Goal: Task Accomplishment & Management: Complete application form

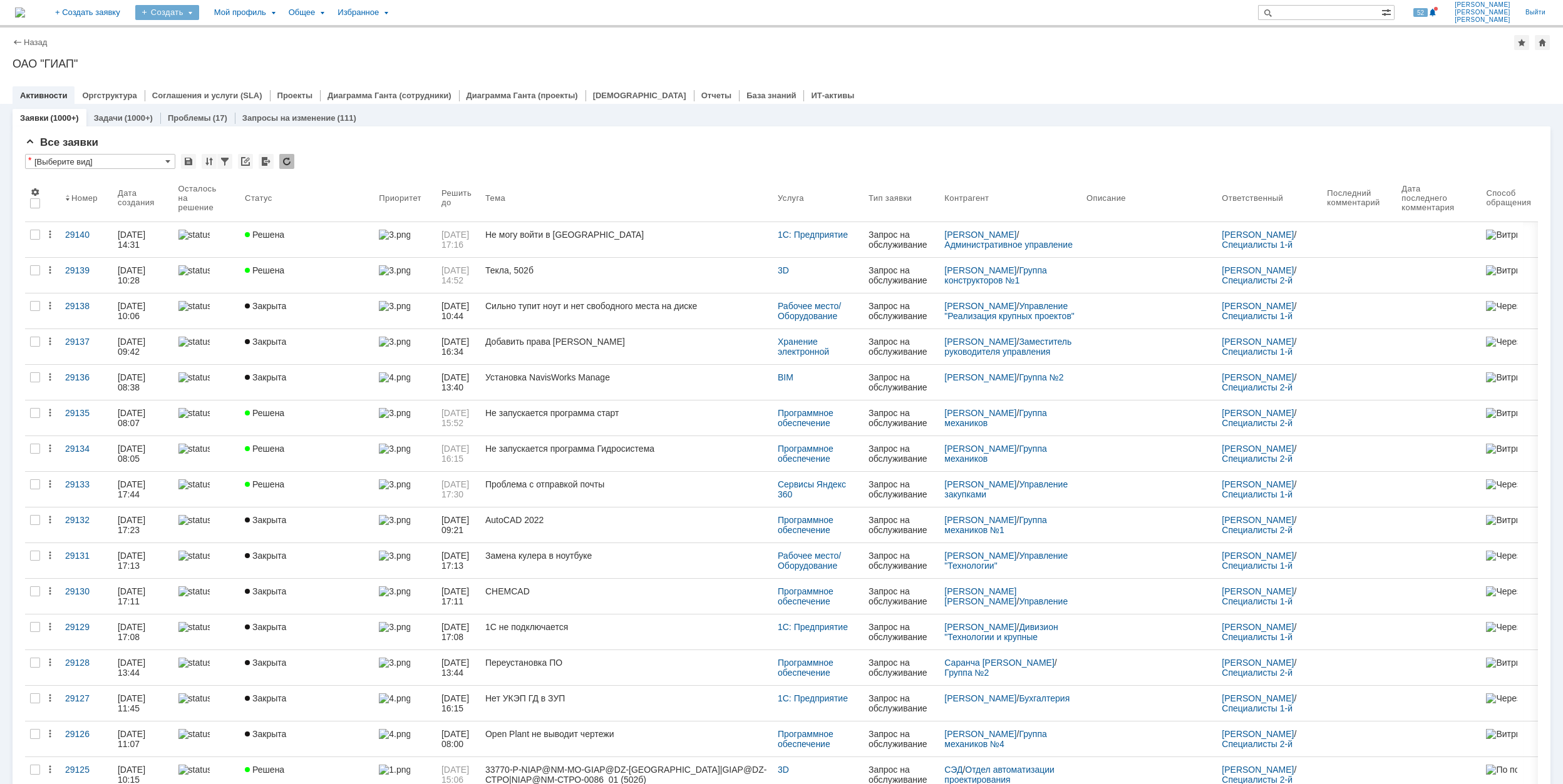
click at [199, 18] on div "Создать" at bounding box center [167, 12] width 64 height 15
click at [233, 74] on link "Заявка" at bounding box center [185, 78] width 95 height 15
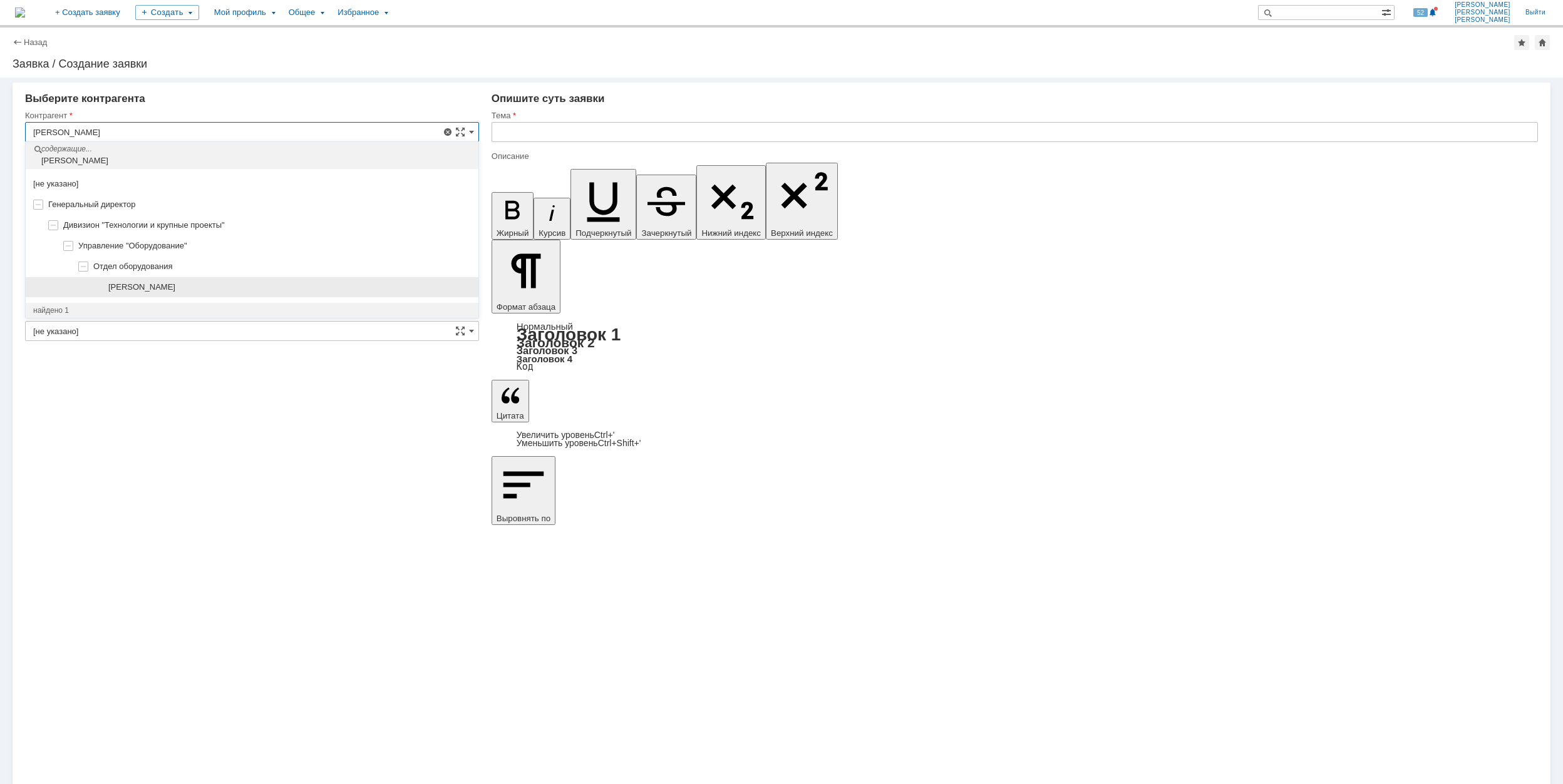
click at [168, 285] on span "[PERSON_NAME]" at bounding box center [141, 287] width 67 height 9
type input "[PERSON_NAME]"
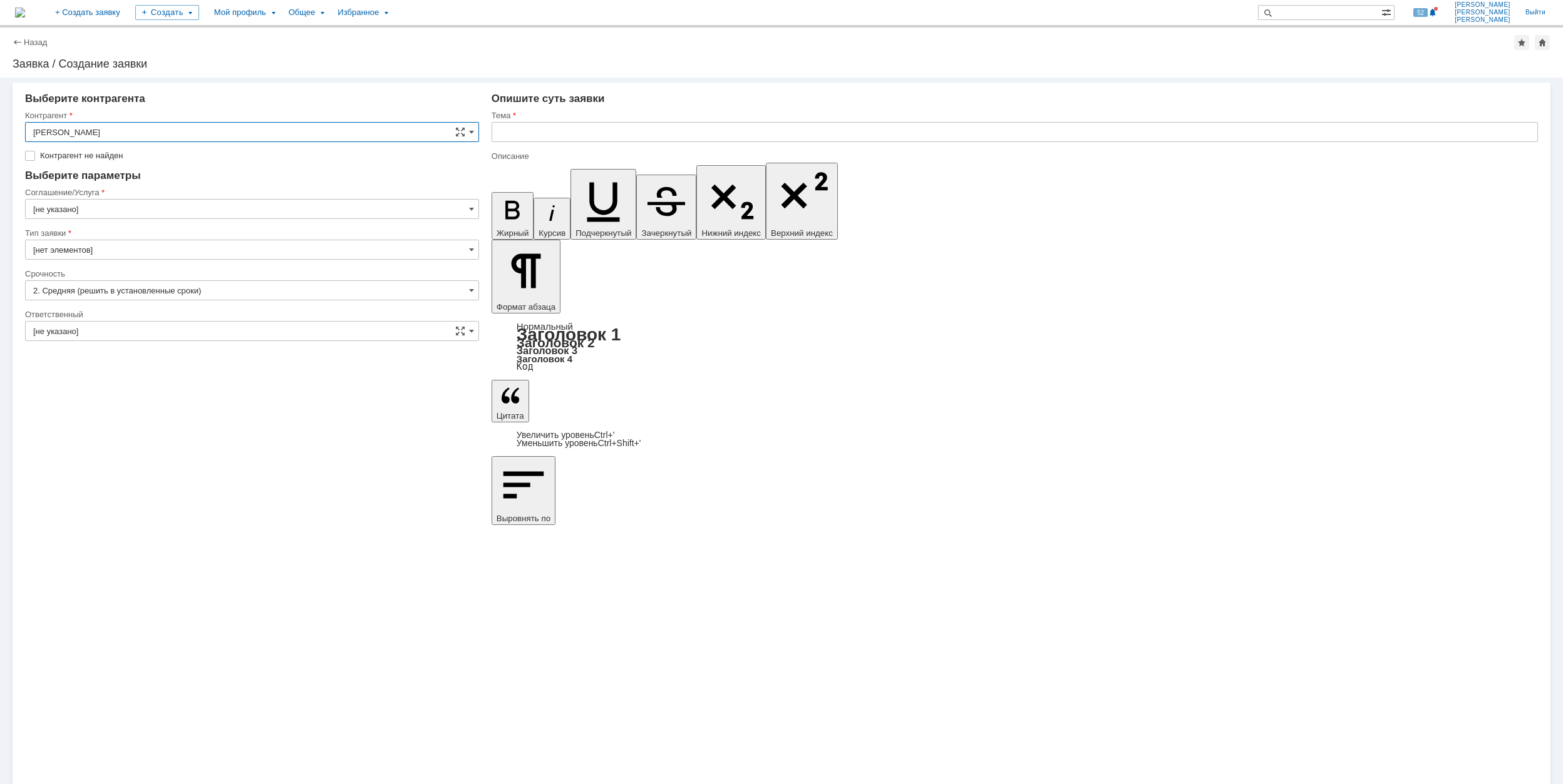
type input "[GEOGRAPHIC_DATA]"
click at [166, 187] on input "[GEOGRAPHIC_DATA]" at bounding box center [252, 190] width 454 height 20
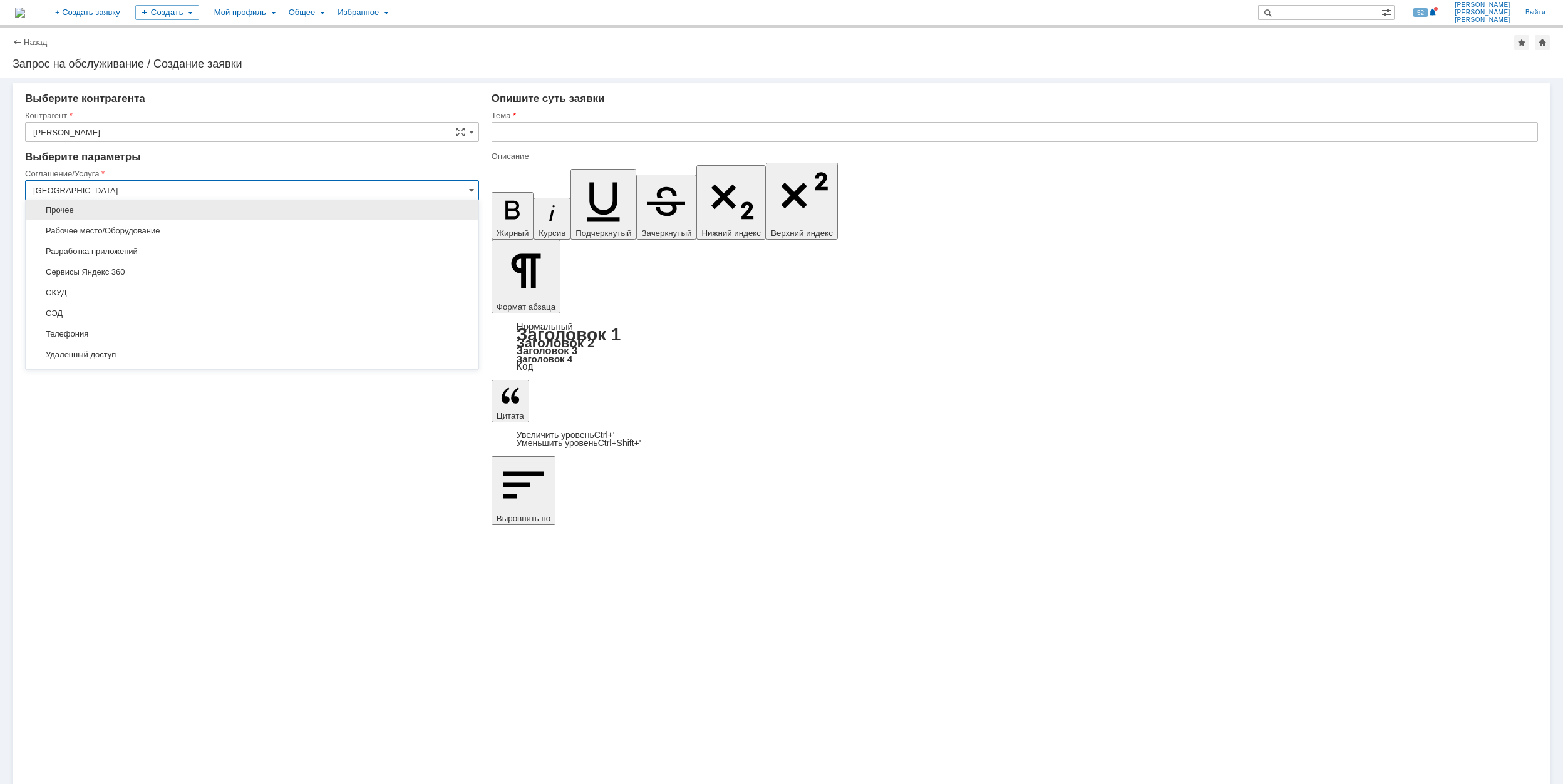
click at [188, 203] on div "Прочее" at bounding box center [252, 210] width 453 height 21
type input "Прочее"
click at [191, 312] on input "[не указано]" at bounding box center [252, 313] width 454 height 20
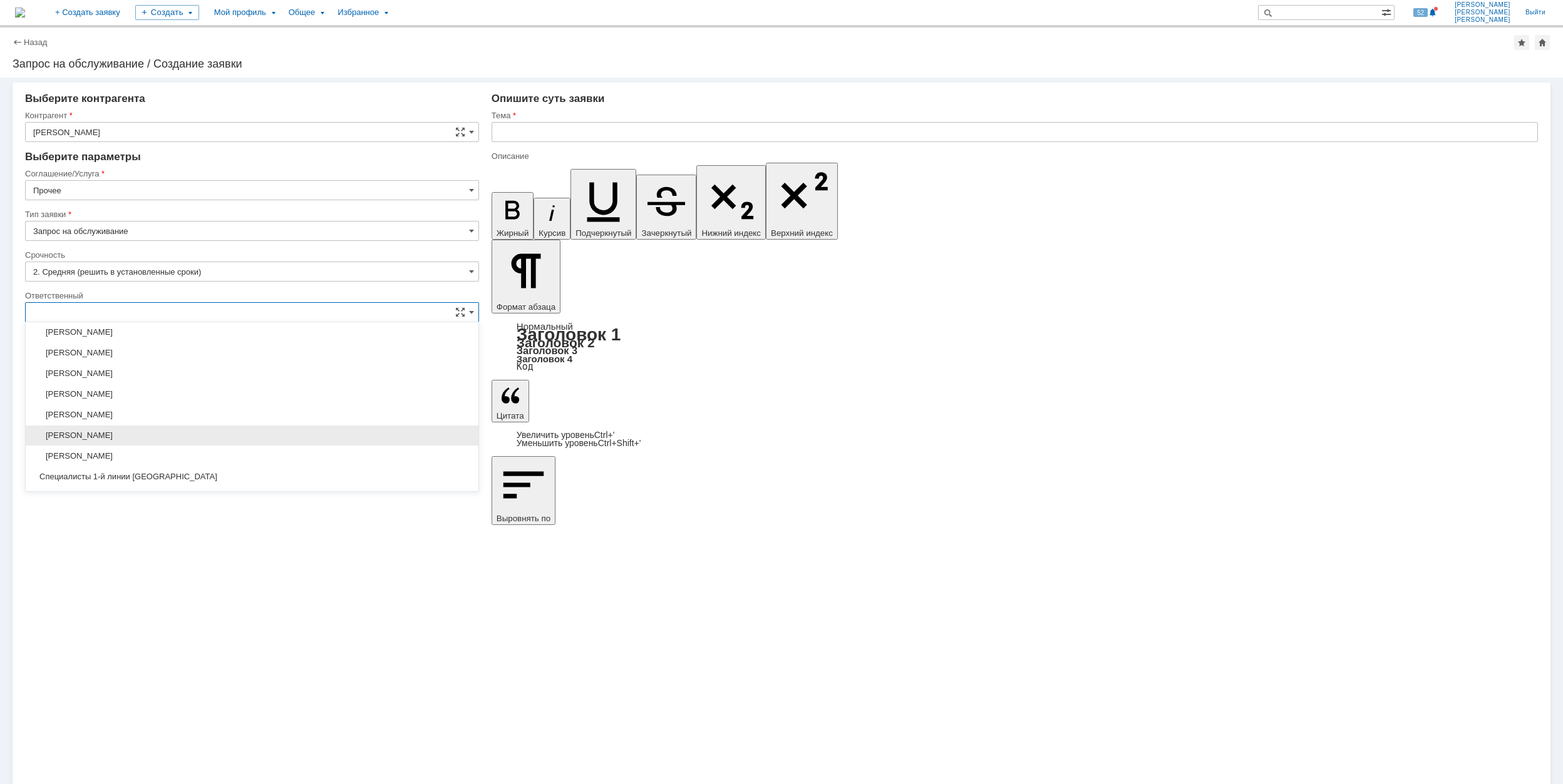
click at [233, 446] on div "[PERSON_NAME]" at bounding box center [252, 436] width 453 height 20
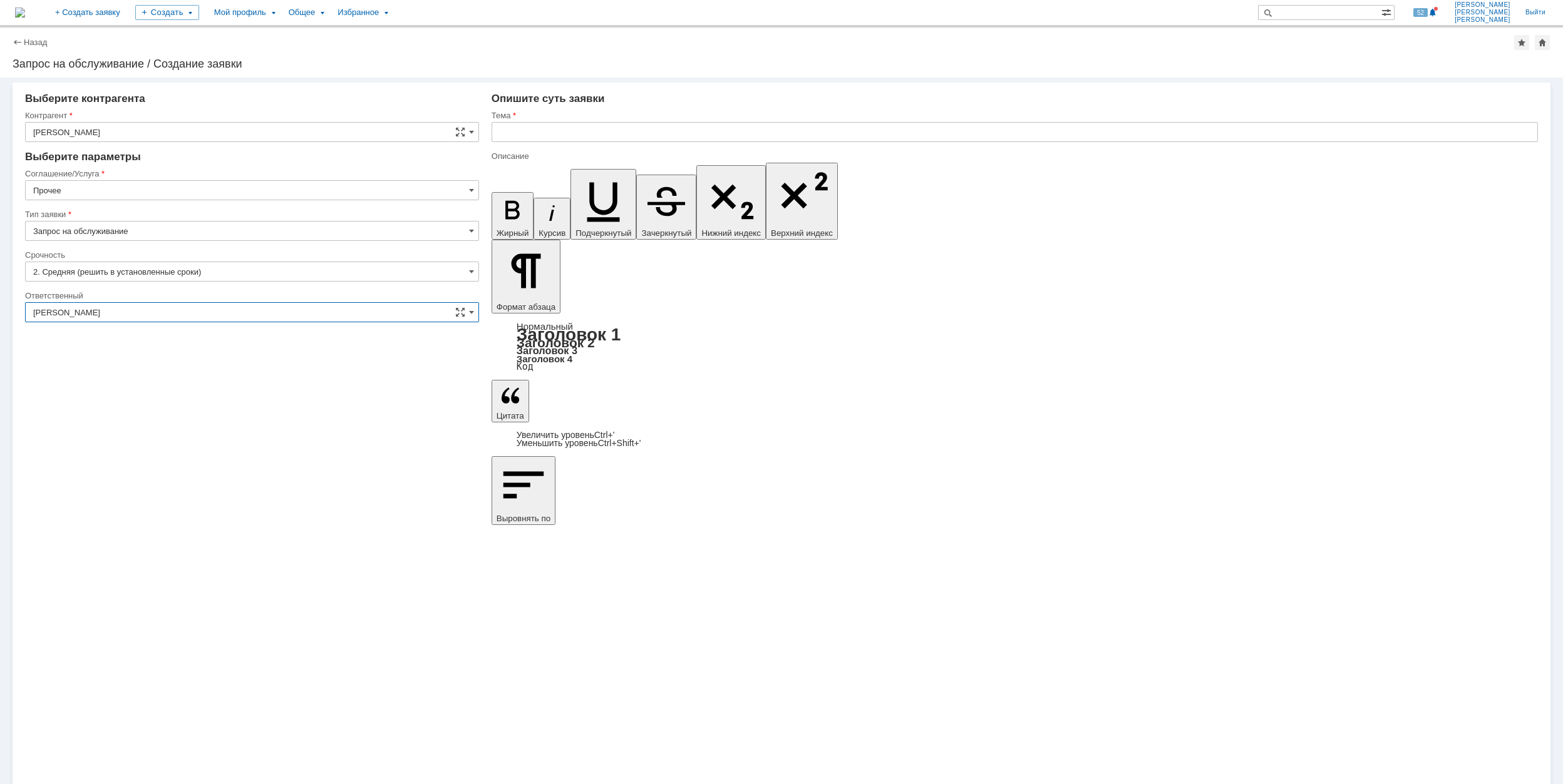
type input "[PERSON_NAME]"
click at [779, 422] on div "Внимание! Выберите контрагента Контрагент Баханович Алексей Александрович Контр…" at bounding box center [781, 431] width 1563 height 707
click at [622, 126] on input "text" at bounding box center [1014, 132] width 1046 height 20
drag, startPoint x: 801, startPoint y: 5541, endPoint x: 769, endPoint y: 5556, distance: 35.3
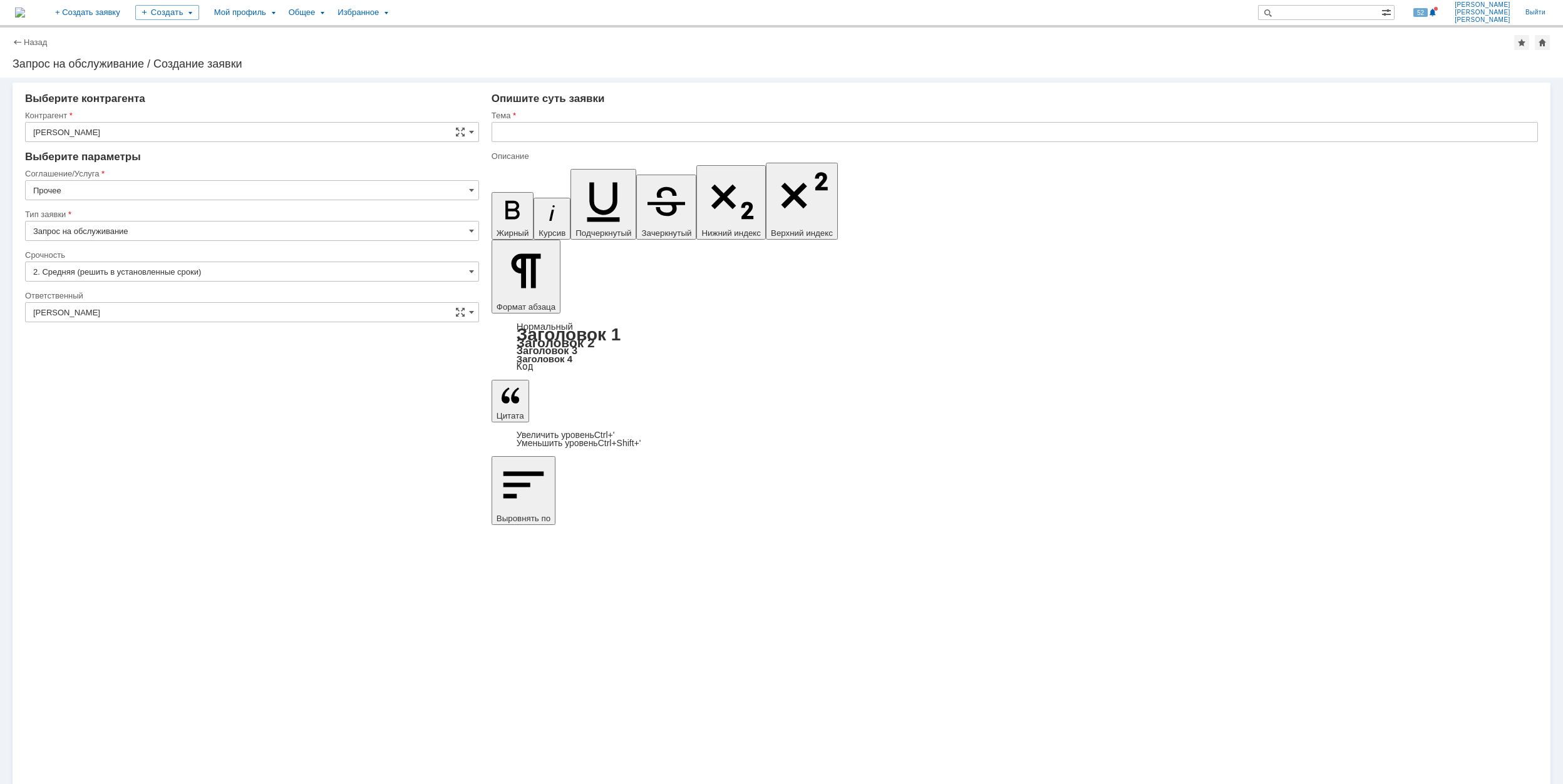
copy div "\\RUMOFSV0001\Equipment_Department$\20. Перспективные Поставщики\ООО «КамЭнерго…"
click at [599, 135] on input "text" at bounding box center [1014, 132] width 1046 height 20
type input "\\RUMOFSV0001\Equipment_Department$\20. Перспективные Поставщики\ООО «КамЭнерго…"
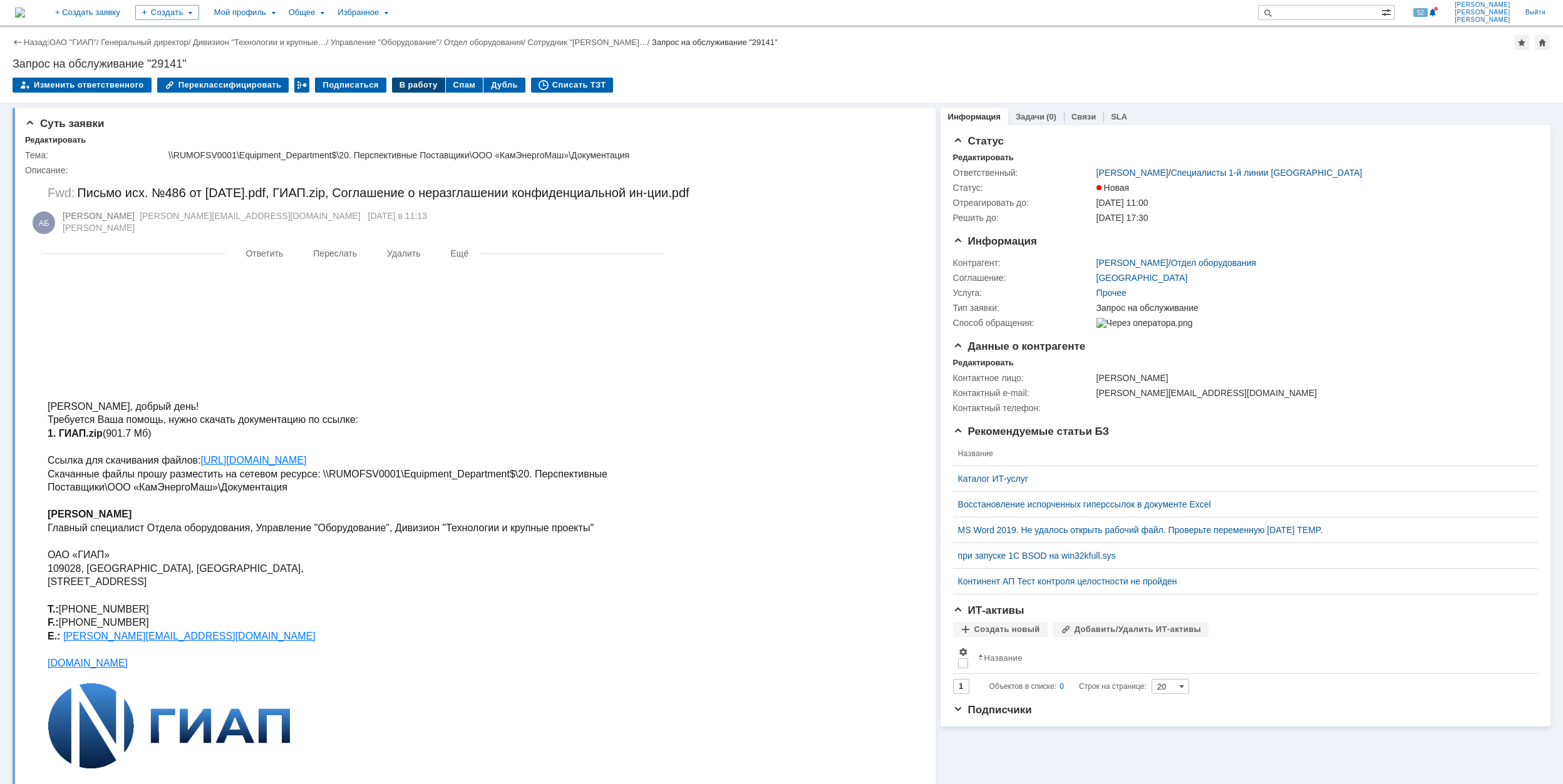
click at [401, 86] on div "В работу" at bounding box center [418, 85] width 53 height 15
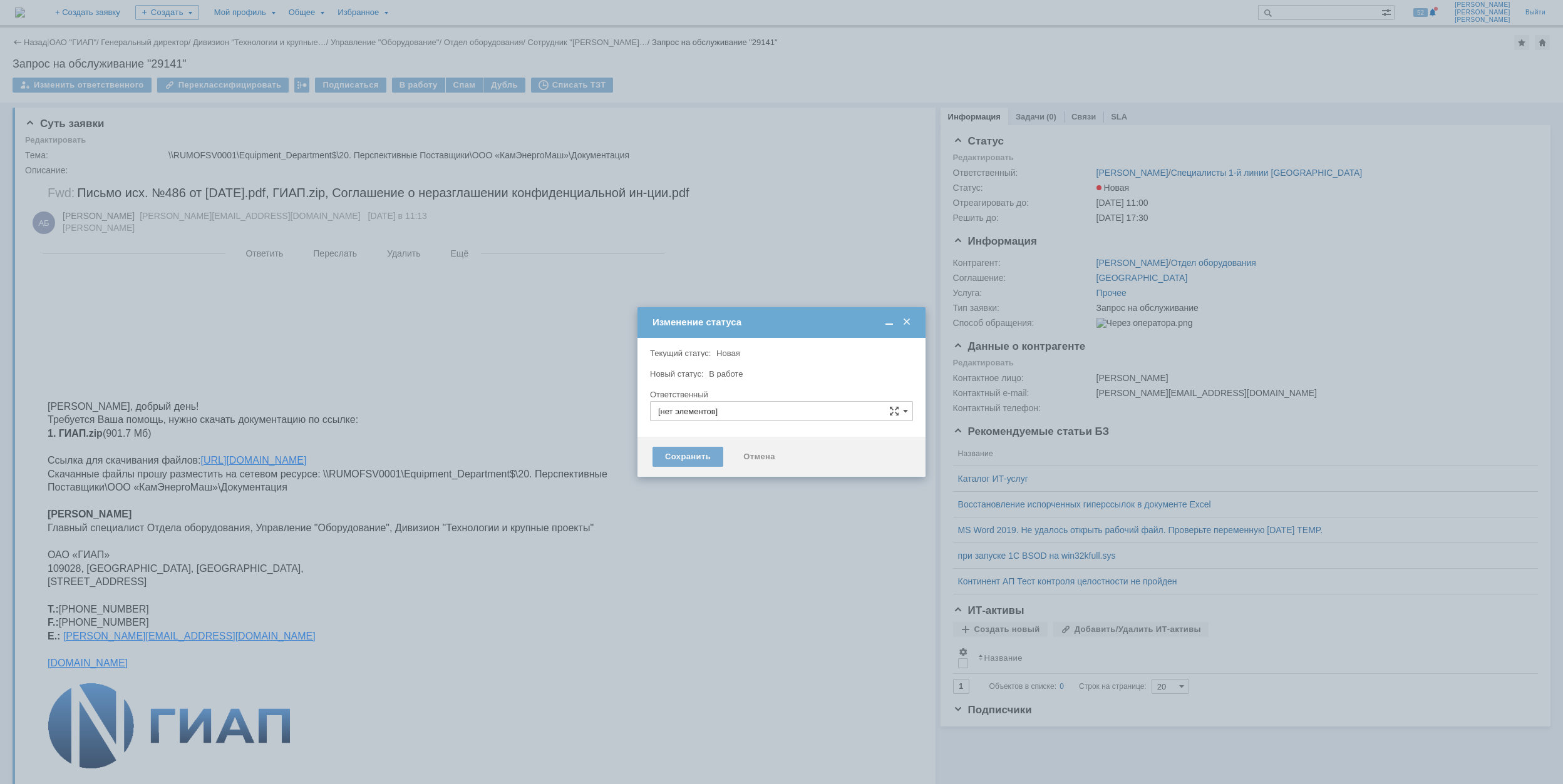
type input "[PERSON_NAME]"
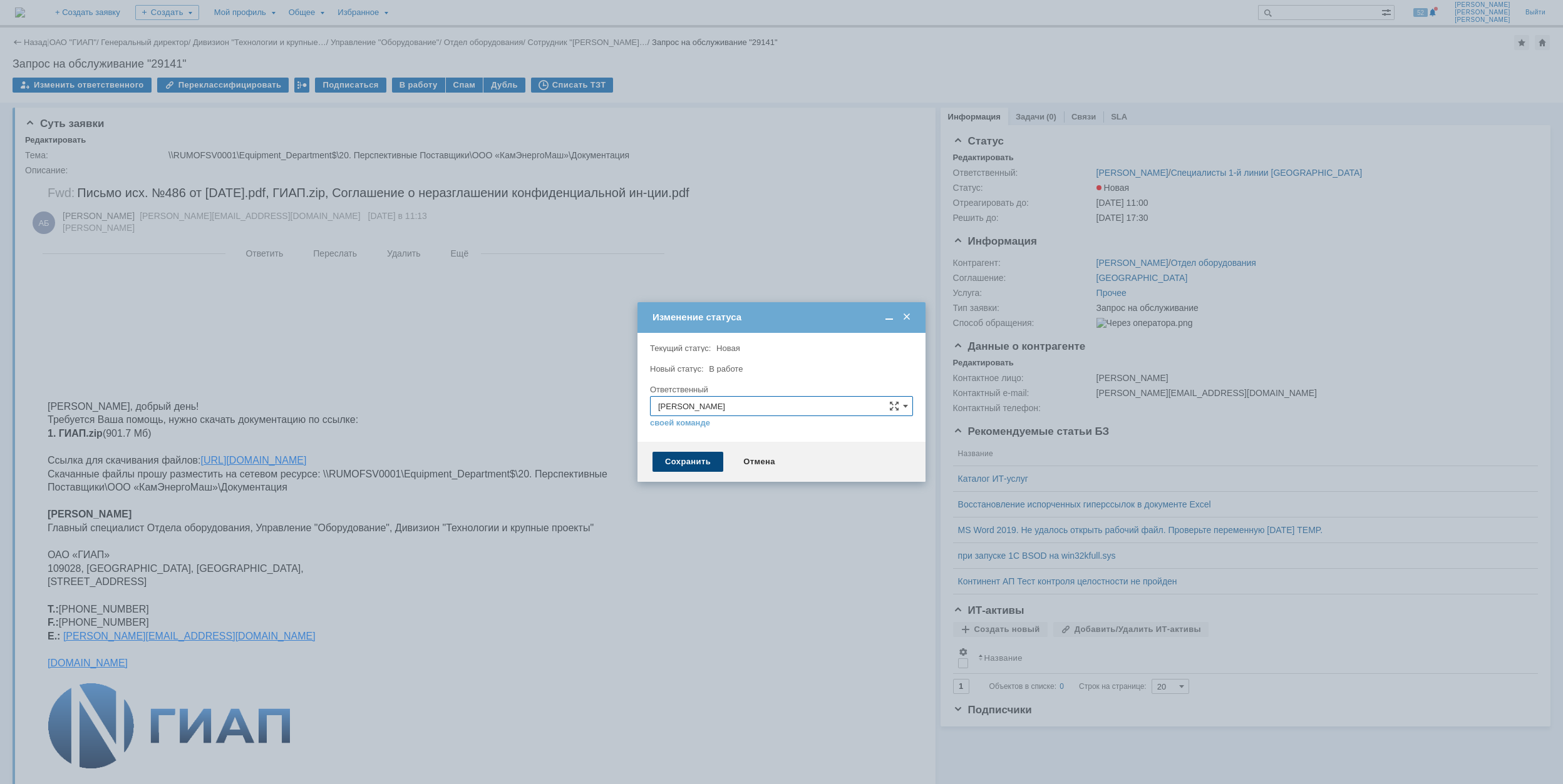
click at [701, 463] on div "Сохранить" at bounding box center [687, 462] width 71 height 20
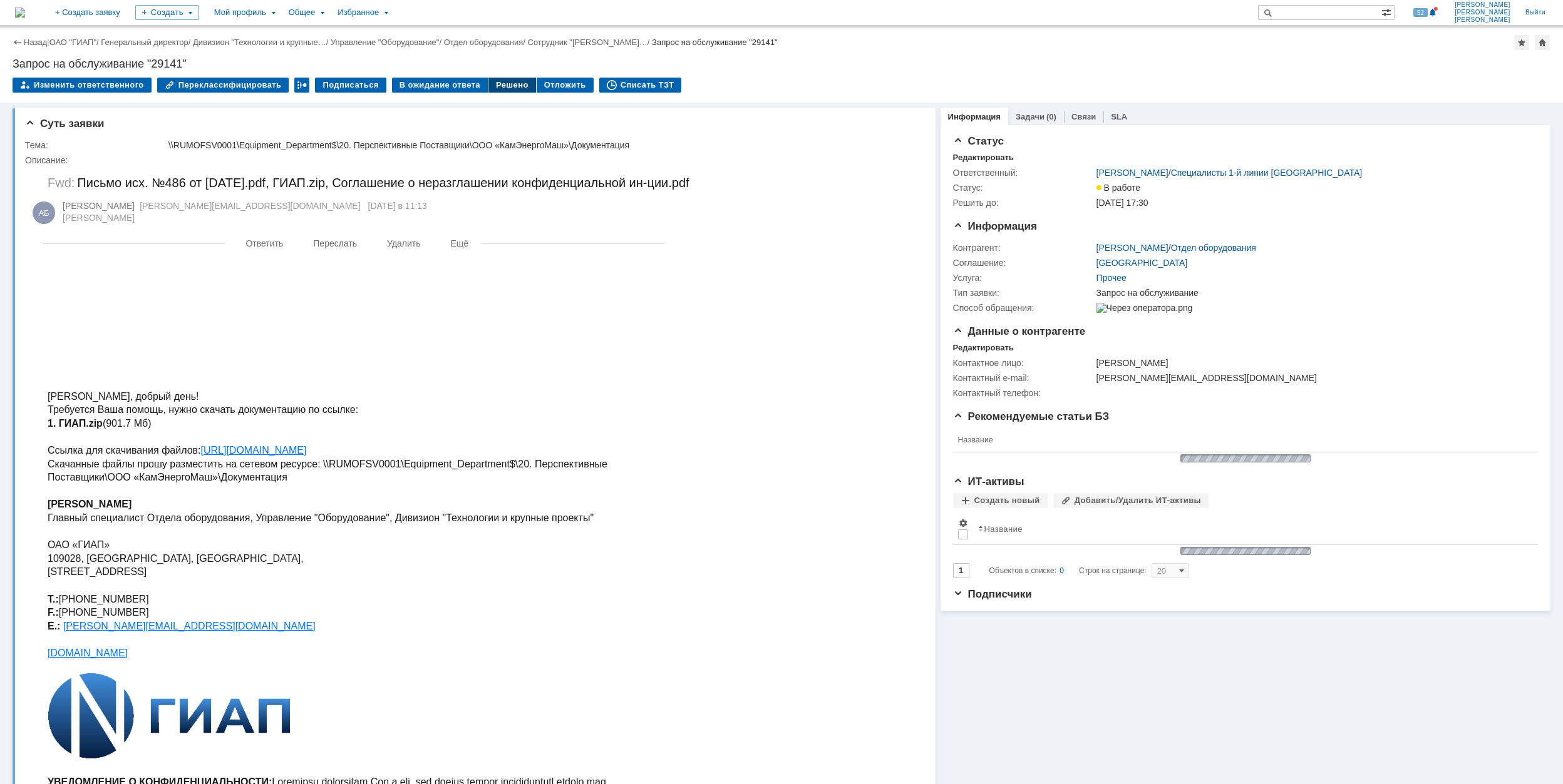
click at [490, 84] on div "Решено" at bounding box center [512, 85] width 47 height 15
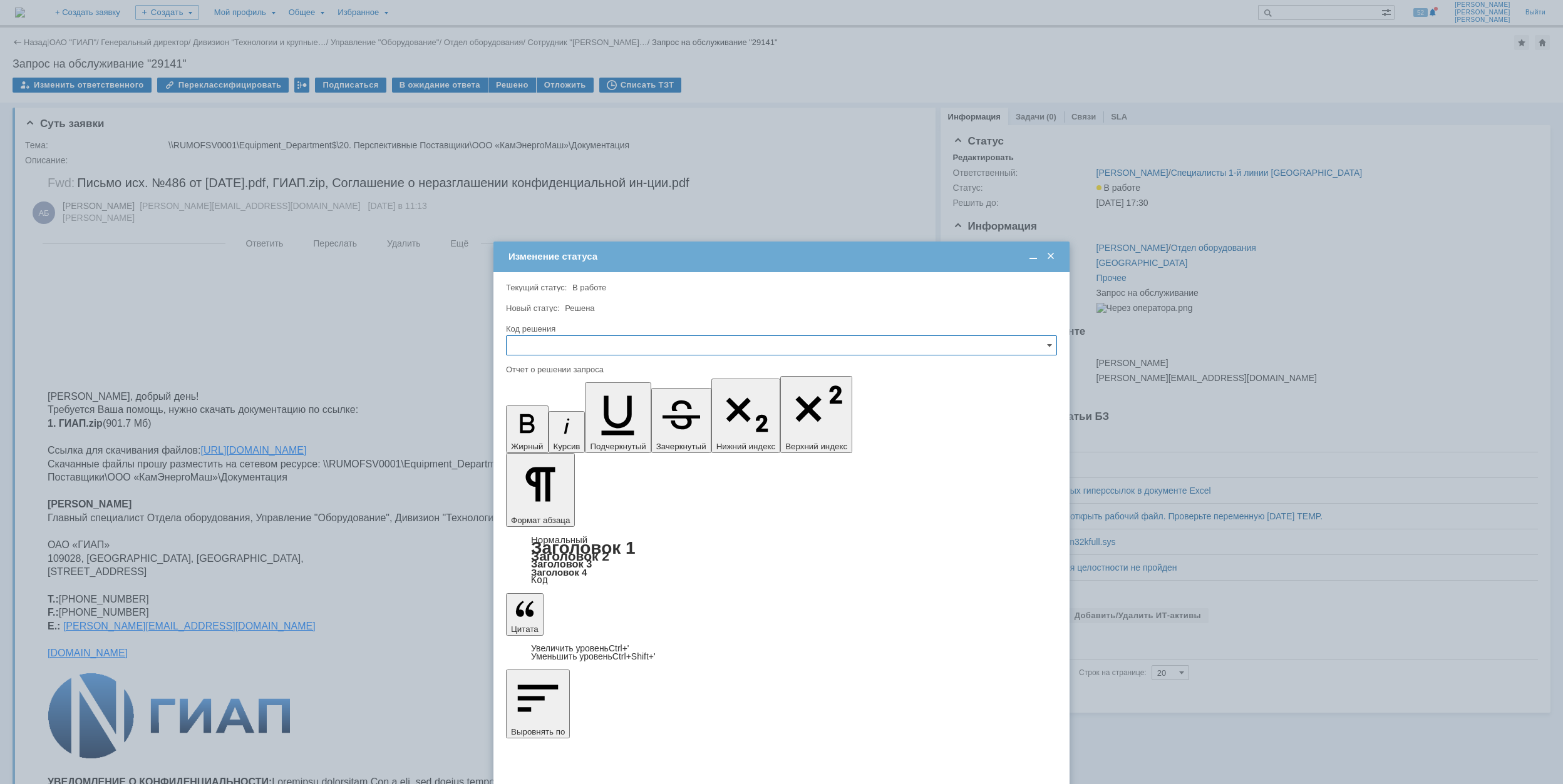
click at [646, 344] on input "text" at bounding box center [781, 346] width 551 height 20
click at [583, 431] on span "Решено" at bounding box center [781, 430] width 535 height 10
type input "Решено"
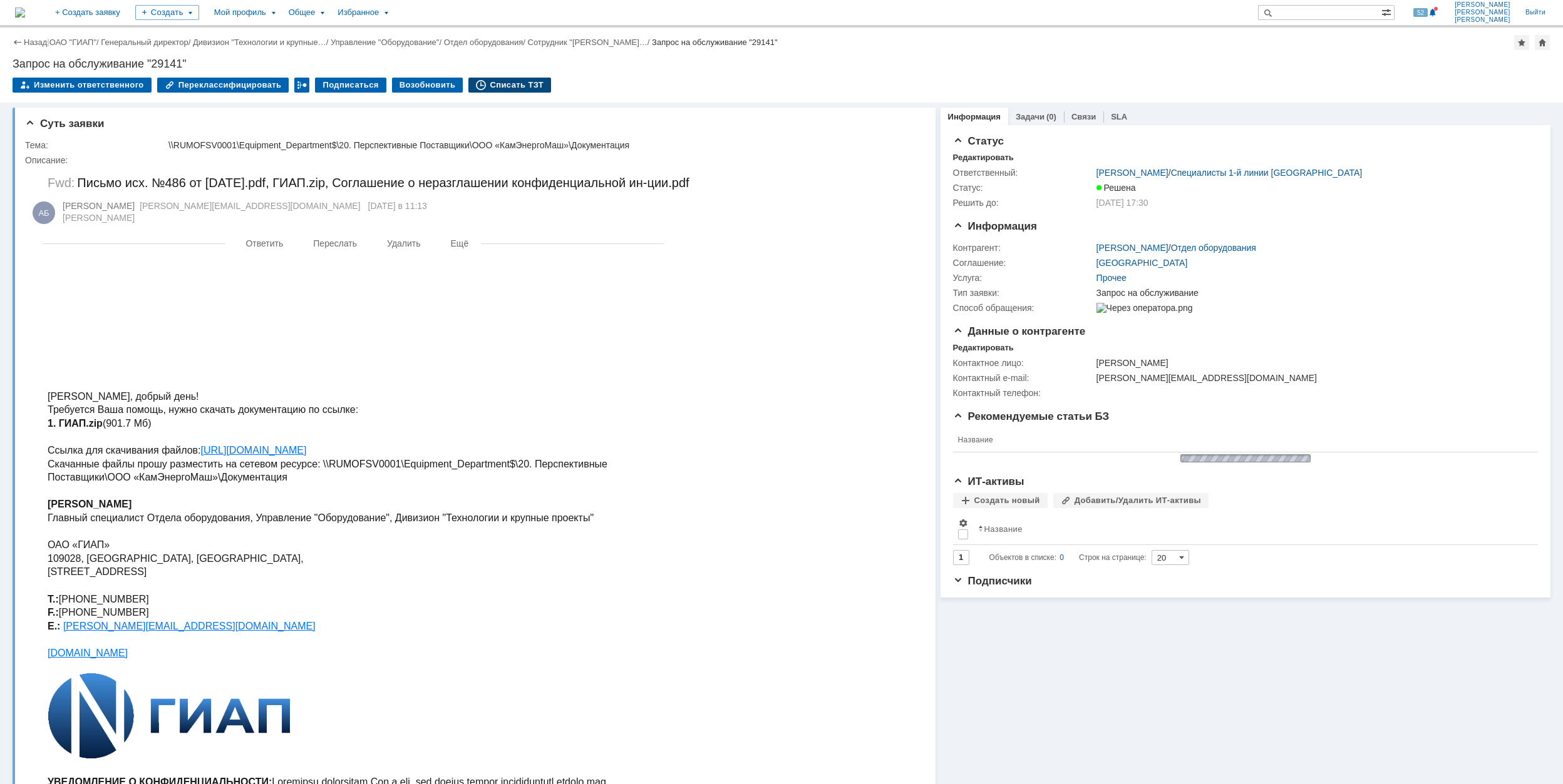
click at [511, 84] on div "Списать ТЗТ" at bounding box center [509, 85] width 83 height 15
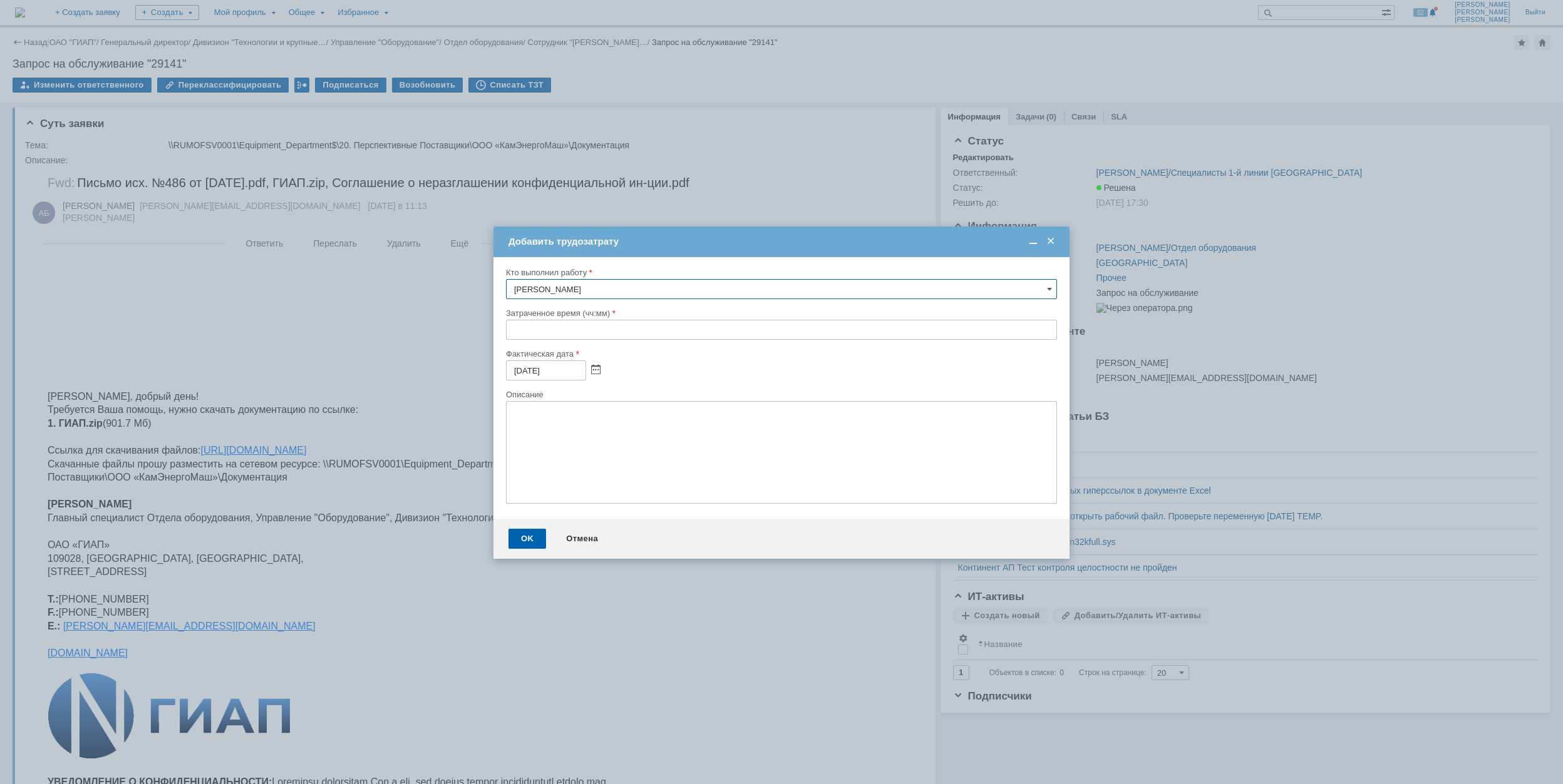
click at [512, 337] on input "text" at bounding box center [781, 330] width 551 height 20
type input "00:30"
click at [522, 541] on div "OK" at bounding box center [527, 539] width 38 height 20
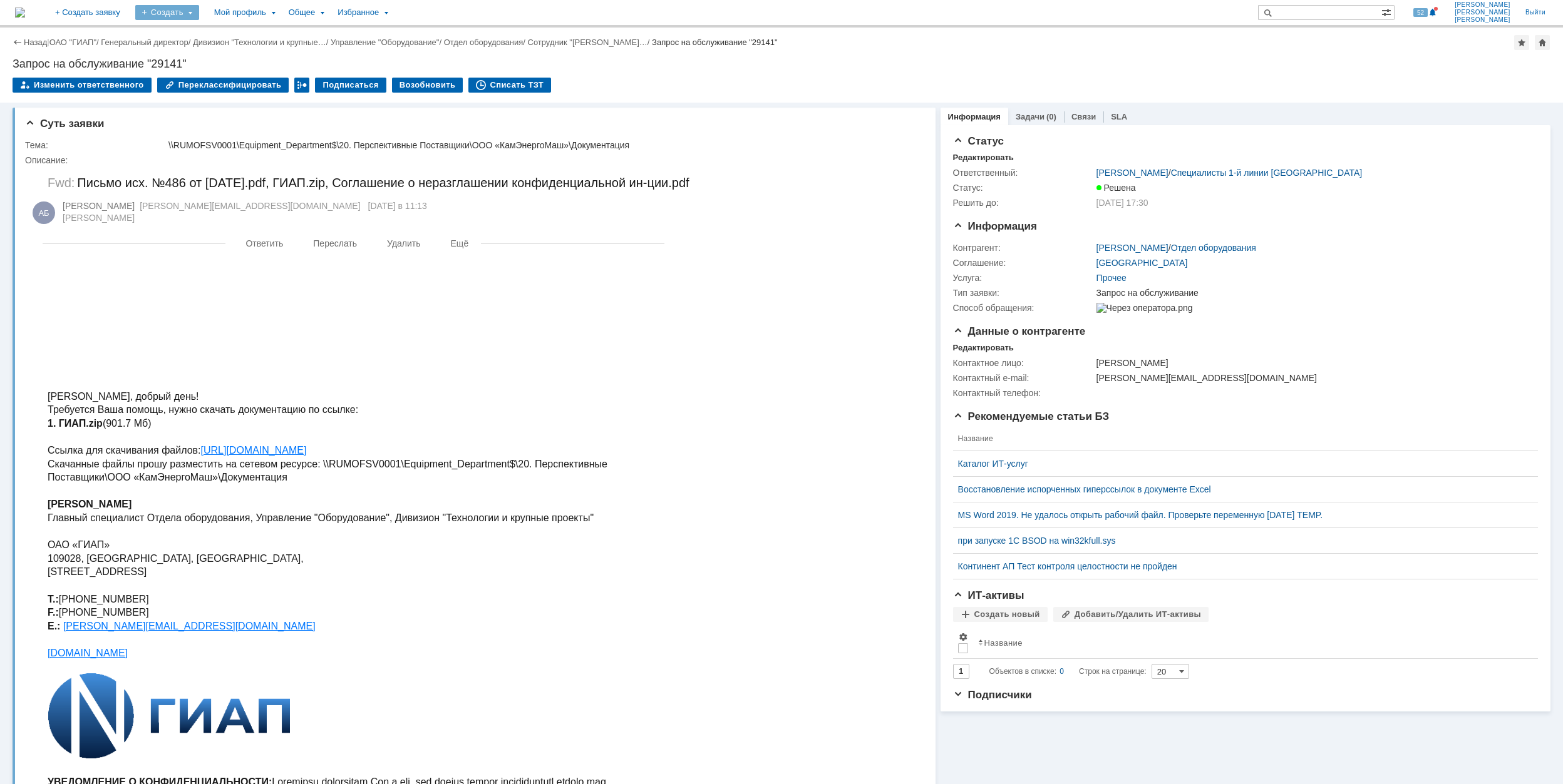
click at [199, 9] on div "Создать" at bounding box center [167, 12] width 64 height 15
click at [233, 80] on link "Заявка" at bounding box center [185, 78] width 95 height 15
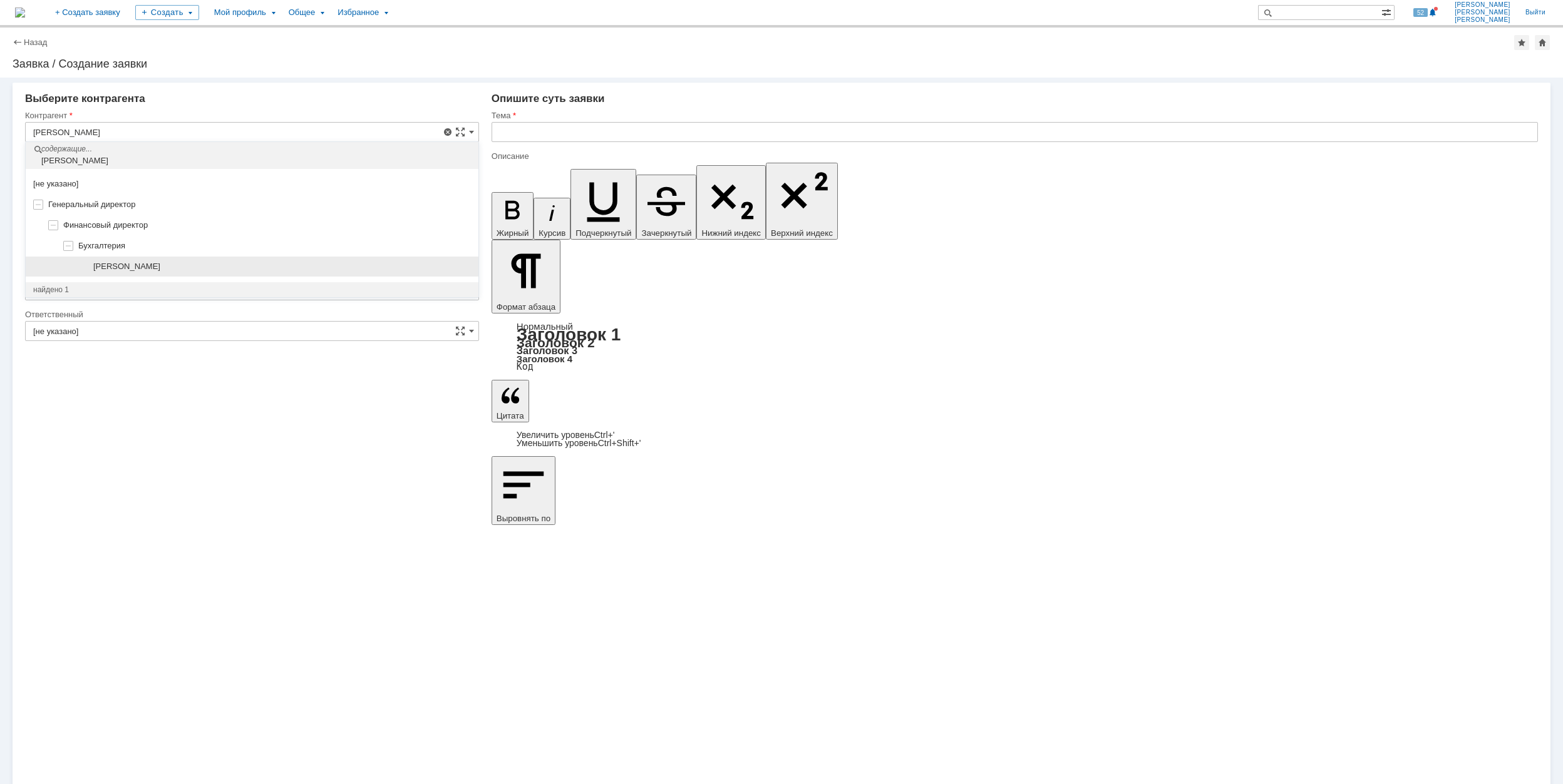
click at [231, 263] on div "[PERSON_NAME]" at bounding box center [282, 267] width 378 height 10
type input "[PERSON_NAME]"
type input "[GEOGRAPHIC_DATA]"
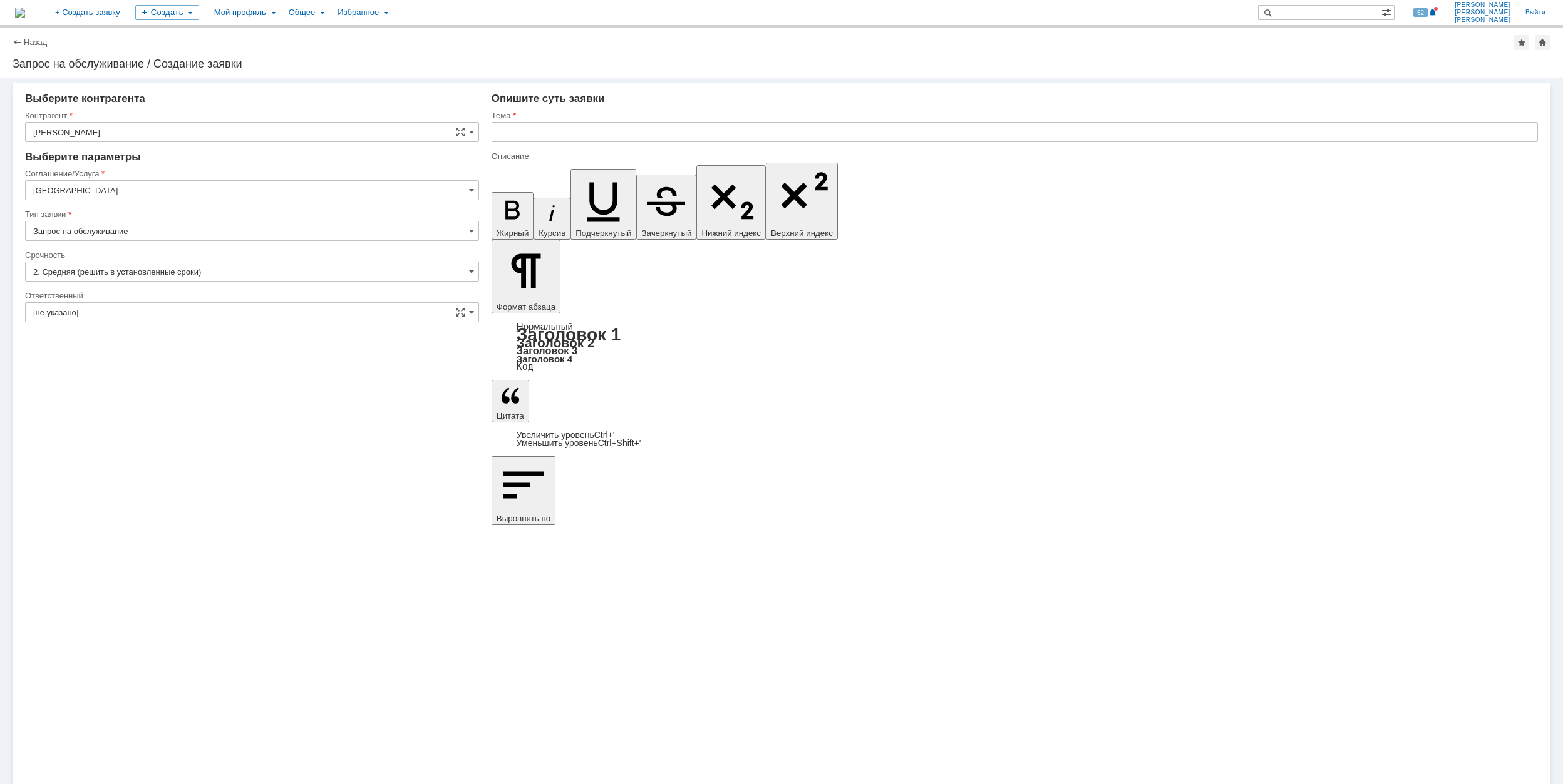
click at [141, 193] on input "[GEOGRAPHIC_DATA]" at bounding box center [252, 190] width 454 height 20
click at [212, 315] on div "Удаленный доступ" at bounding box center [252, 317] width 453 height 20
type input "Удаленный доступ"
click at [181, 231] on input "Запрос на обслуживание" at bounding box center [252, 231] width 454 height 20
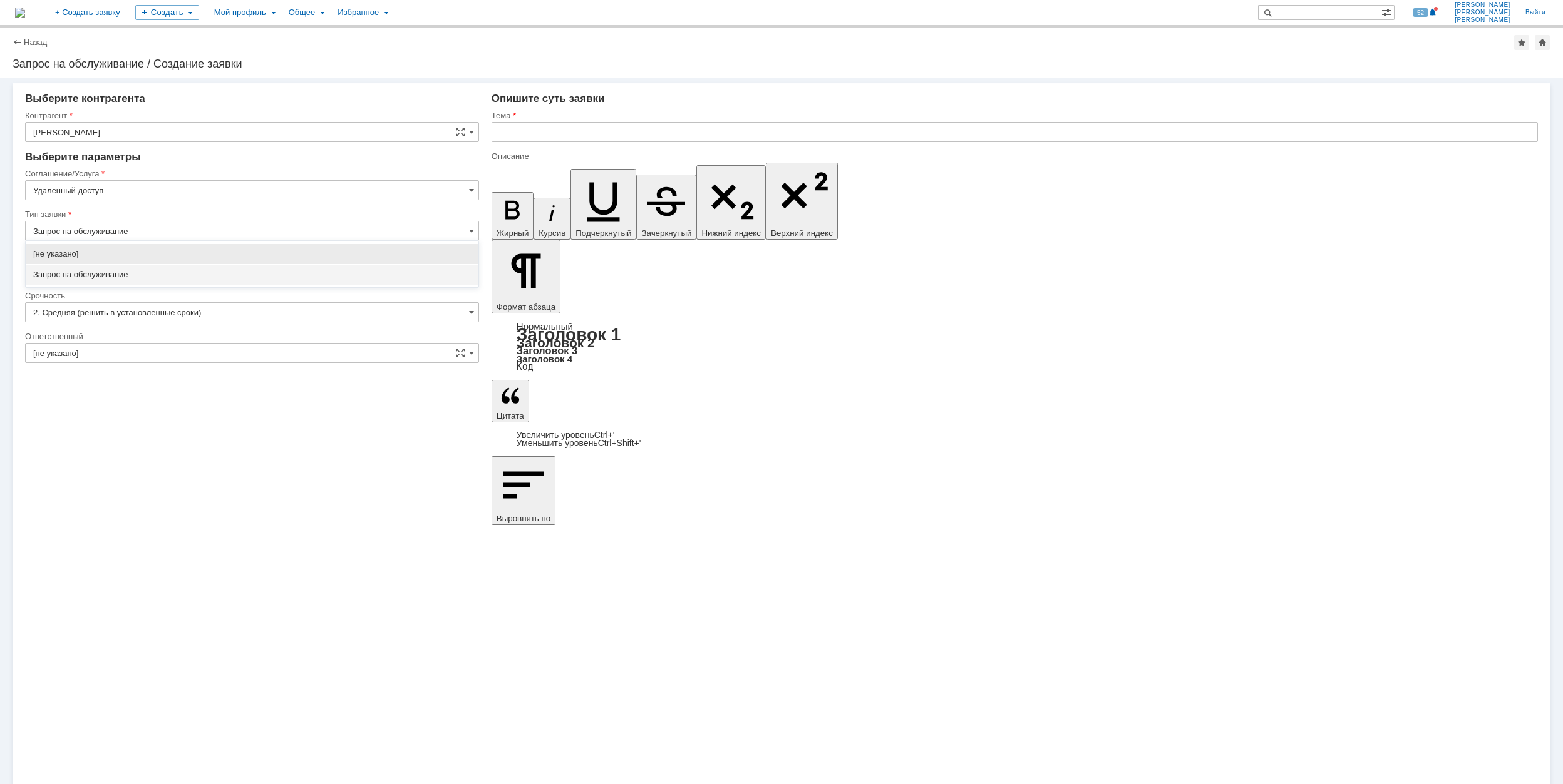
click at [181, 268] on div "Запрос на обслуживание" at bounding box center [252, 275] width 453 height 20
click at [166, 269] on input "[не указано]" at bounding box center [252, 272] width 454 height 20
type input "Запрос на обслуживание"
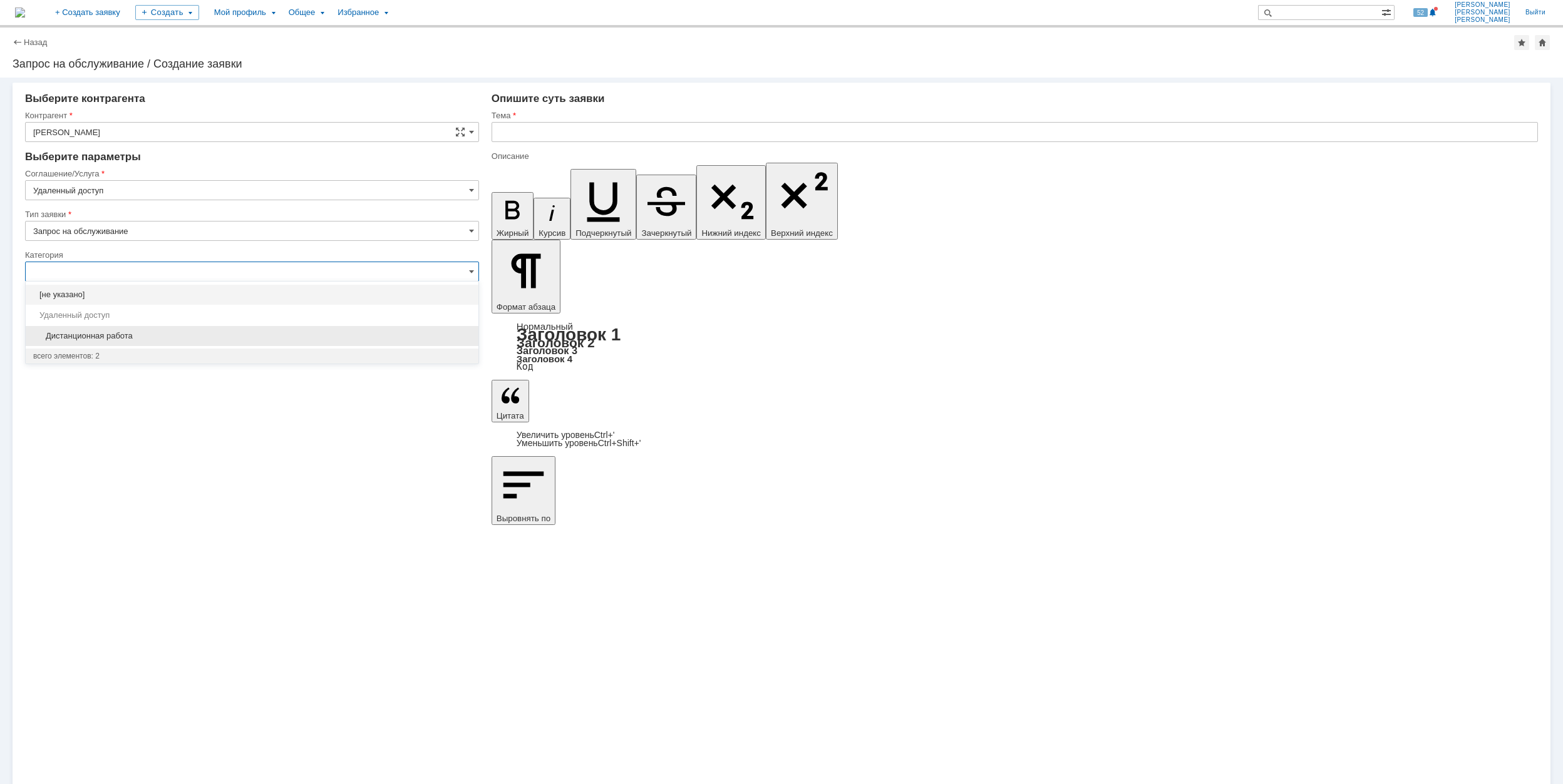
click at [213, 336] on span "Дистанционная работа" at bounding box center [252, 336] width 438 height 10
type input "Дистанционная работа"
click at [209, 350] on input "[не указано]" at bounding box center [252, 353] width 454 height 20
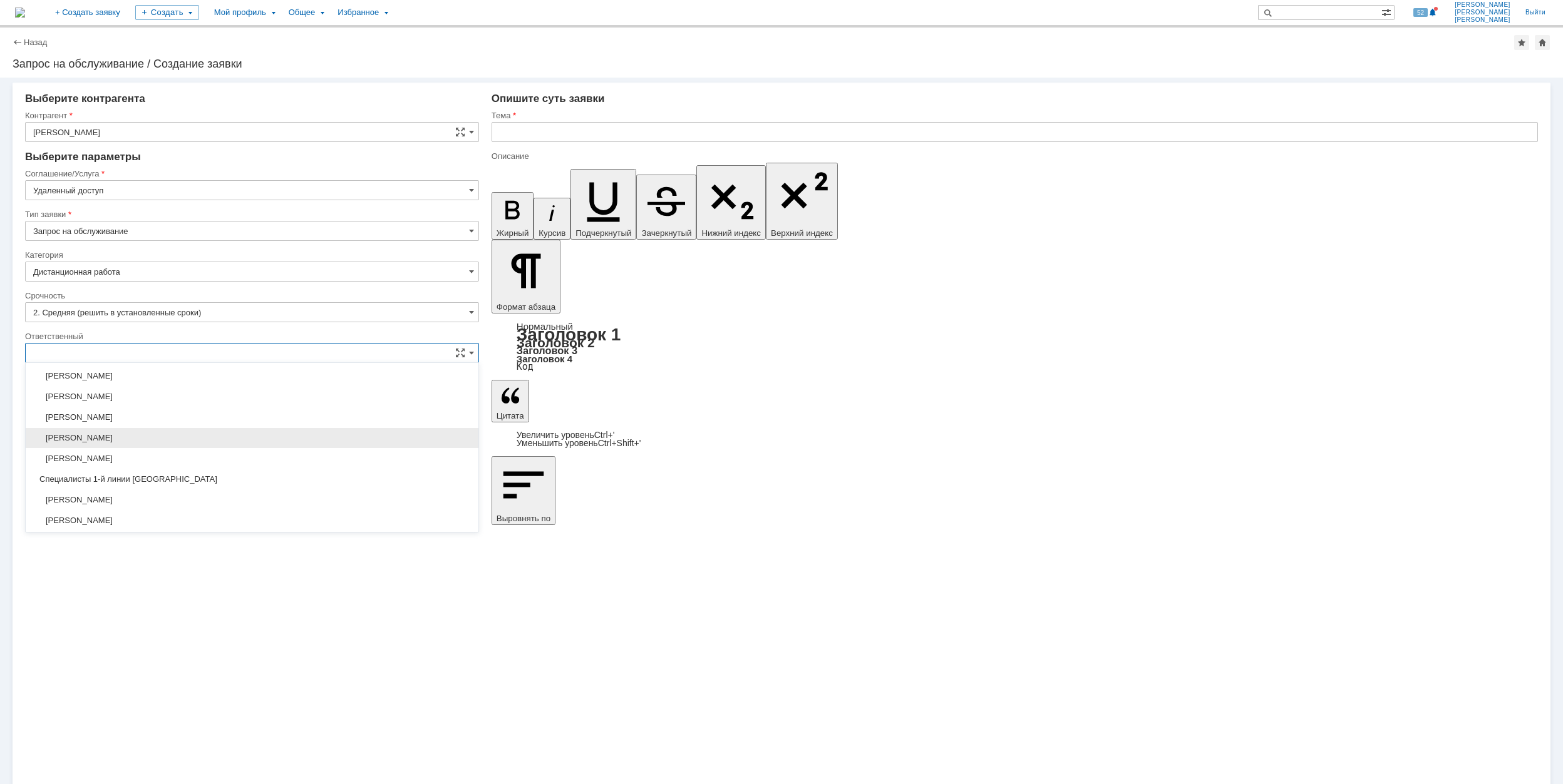
click at [221, 436] on div "[PERSON_NAME]" at bounding box center [252, 438] width 453 height 20
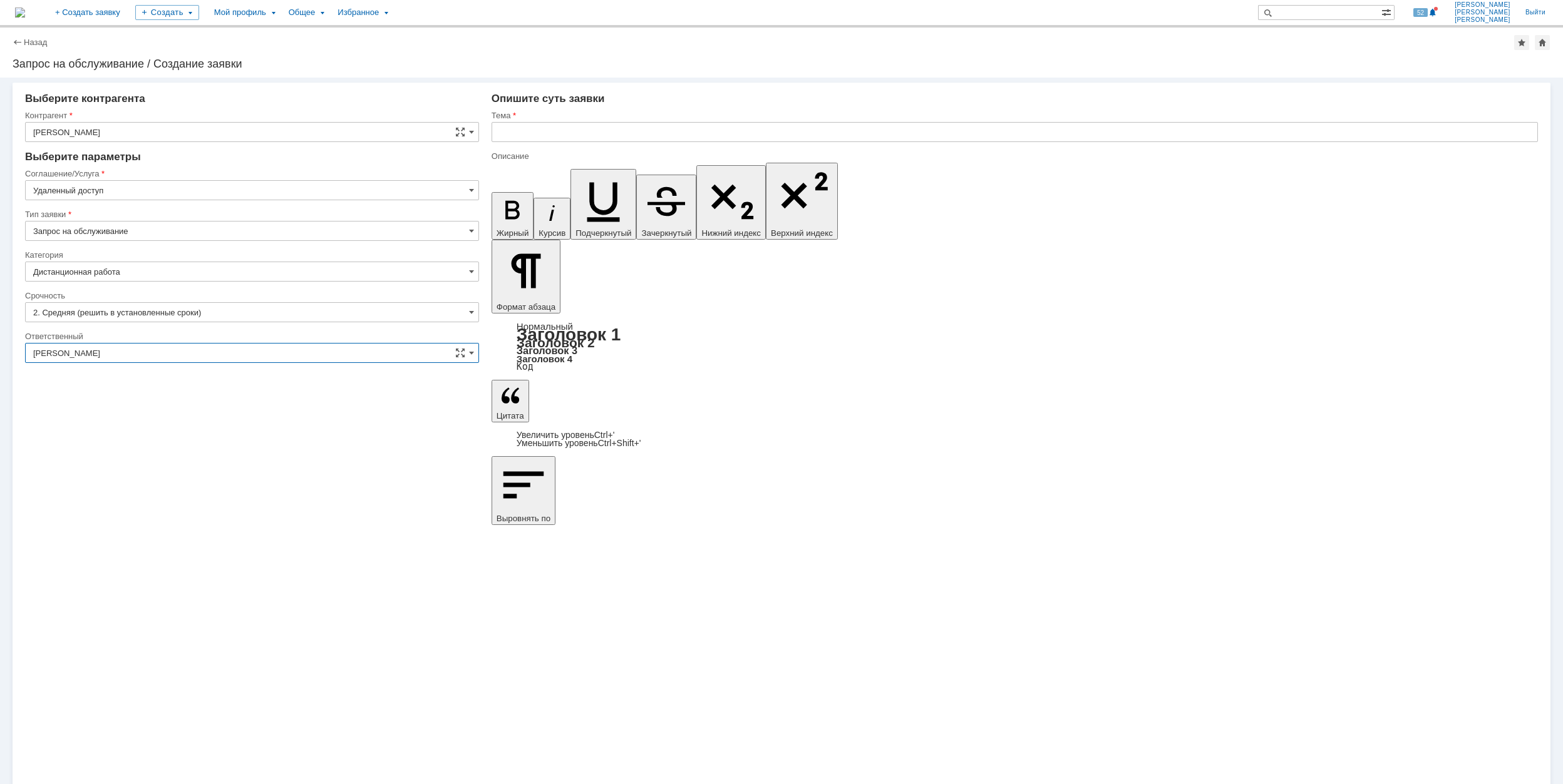
type input "[PERSON_NAME]"
click at [640, 137] on input "text" at bounding box center [1014, 132] width 1046 height 20
drag, startPoint x: 706, startPoint y: 137, endPoint x: 452, endPoint y: 138, distance: 254.0
type input "Подготовка ноутбука для дистанционной работы"
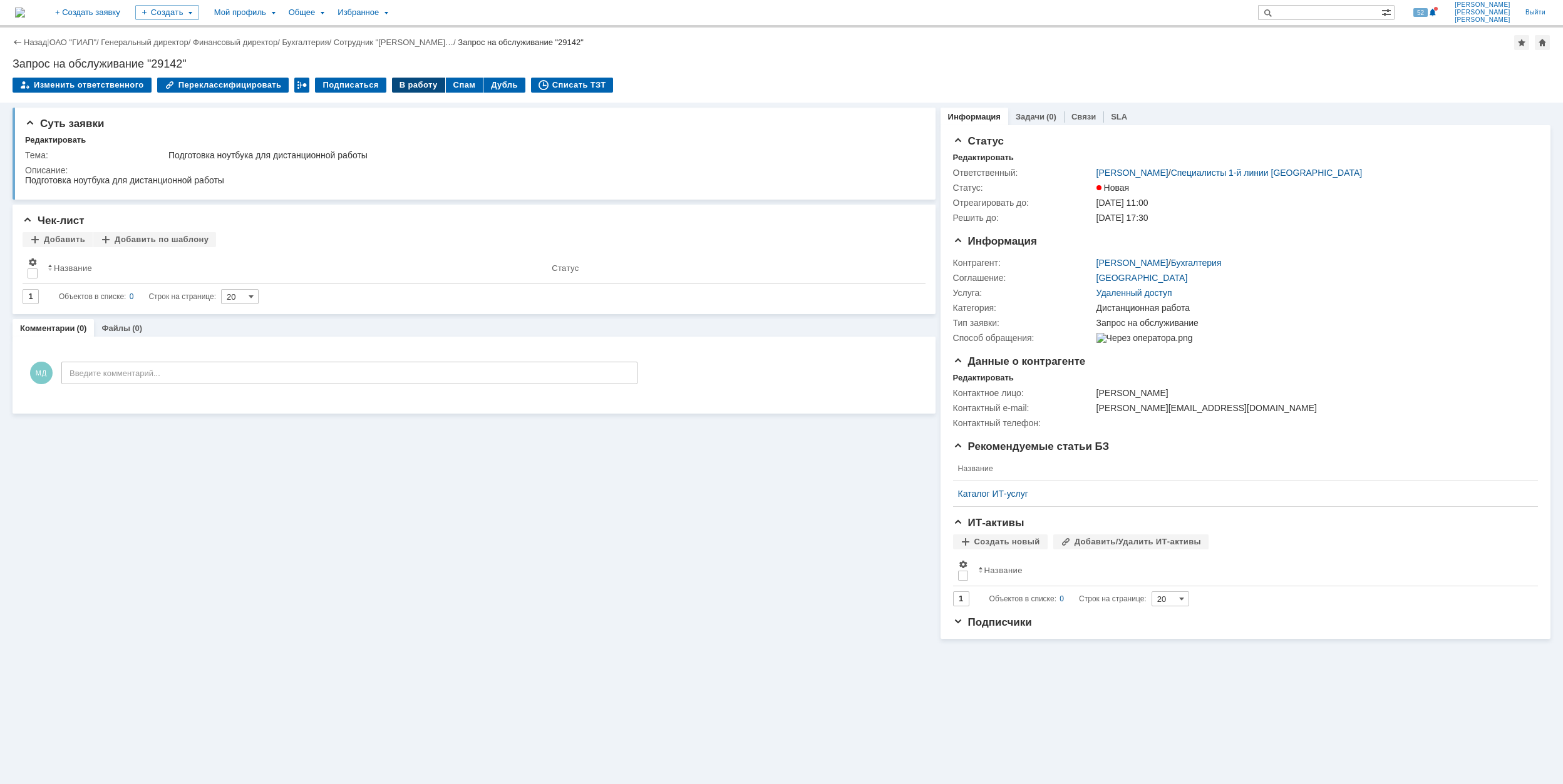
click at [404, 89] on div "В работу" at bounding box center [418, 85] width 53 height 15
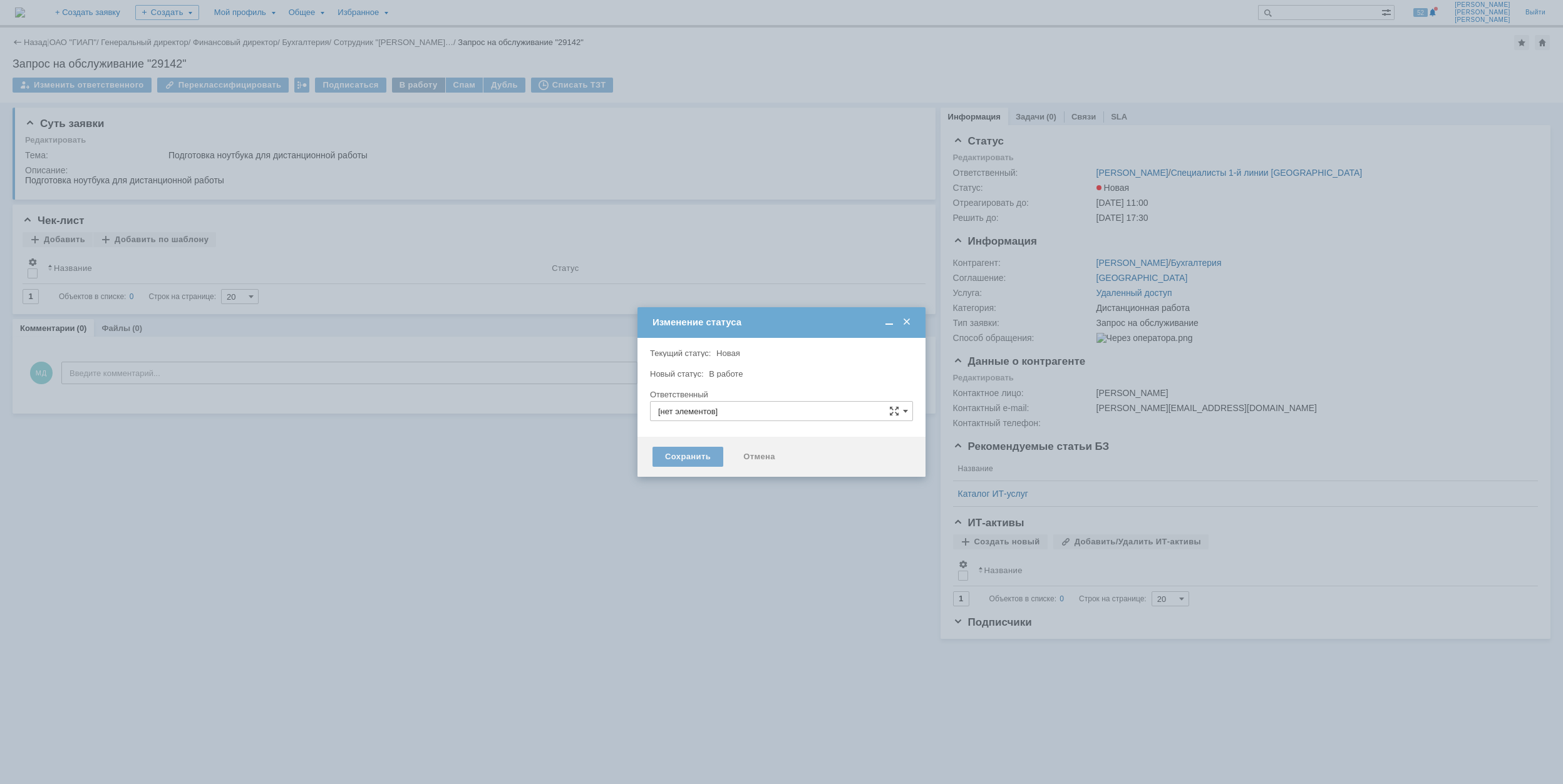
type input "Дистанционная работа"
type input "[PERSON_NAME]"
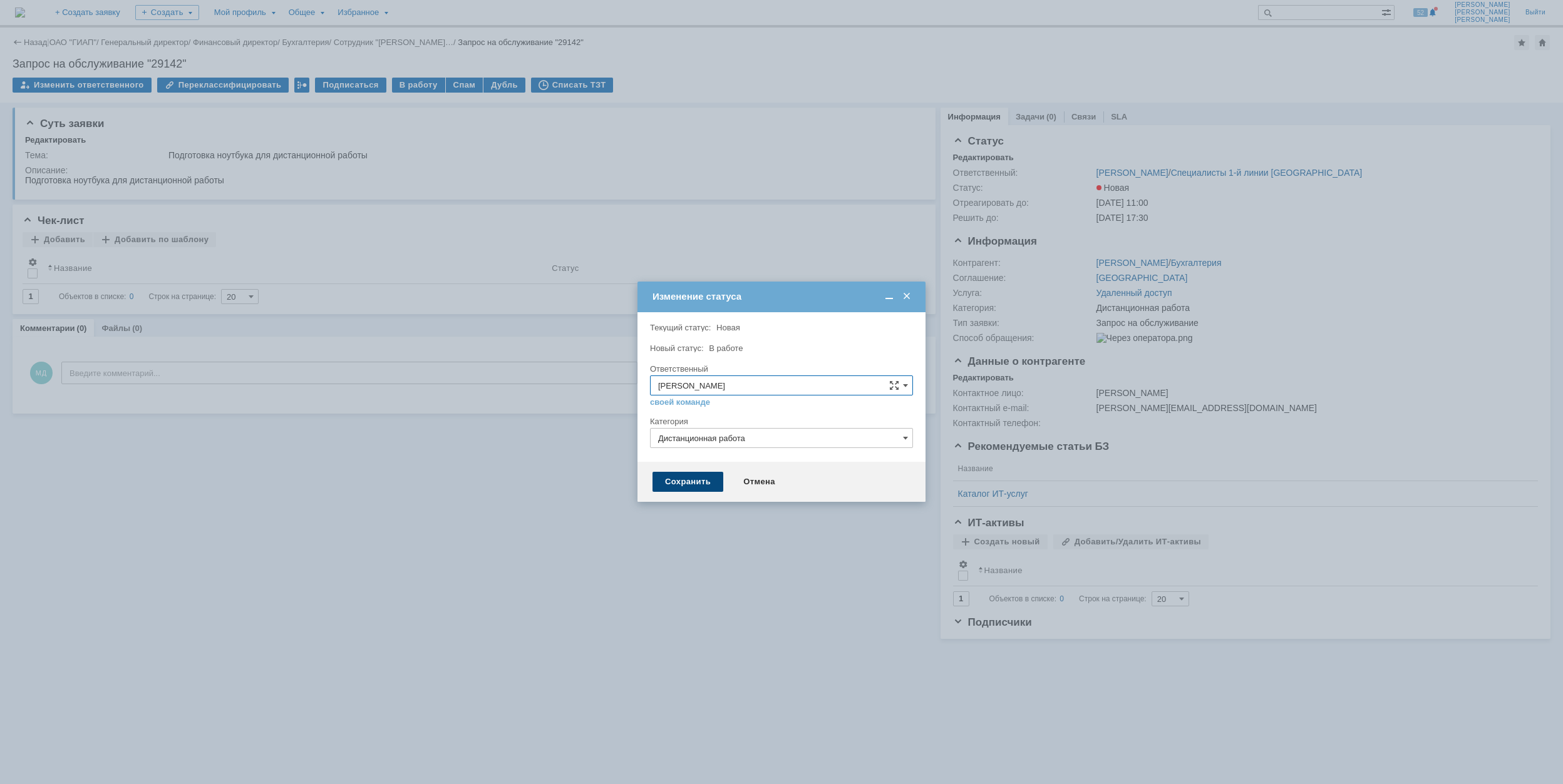
click at [696, 482] on div "Сохранить" at bounding box center [687, 482] width 71 height 20
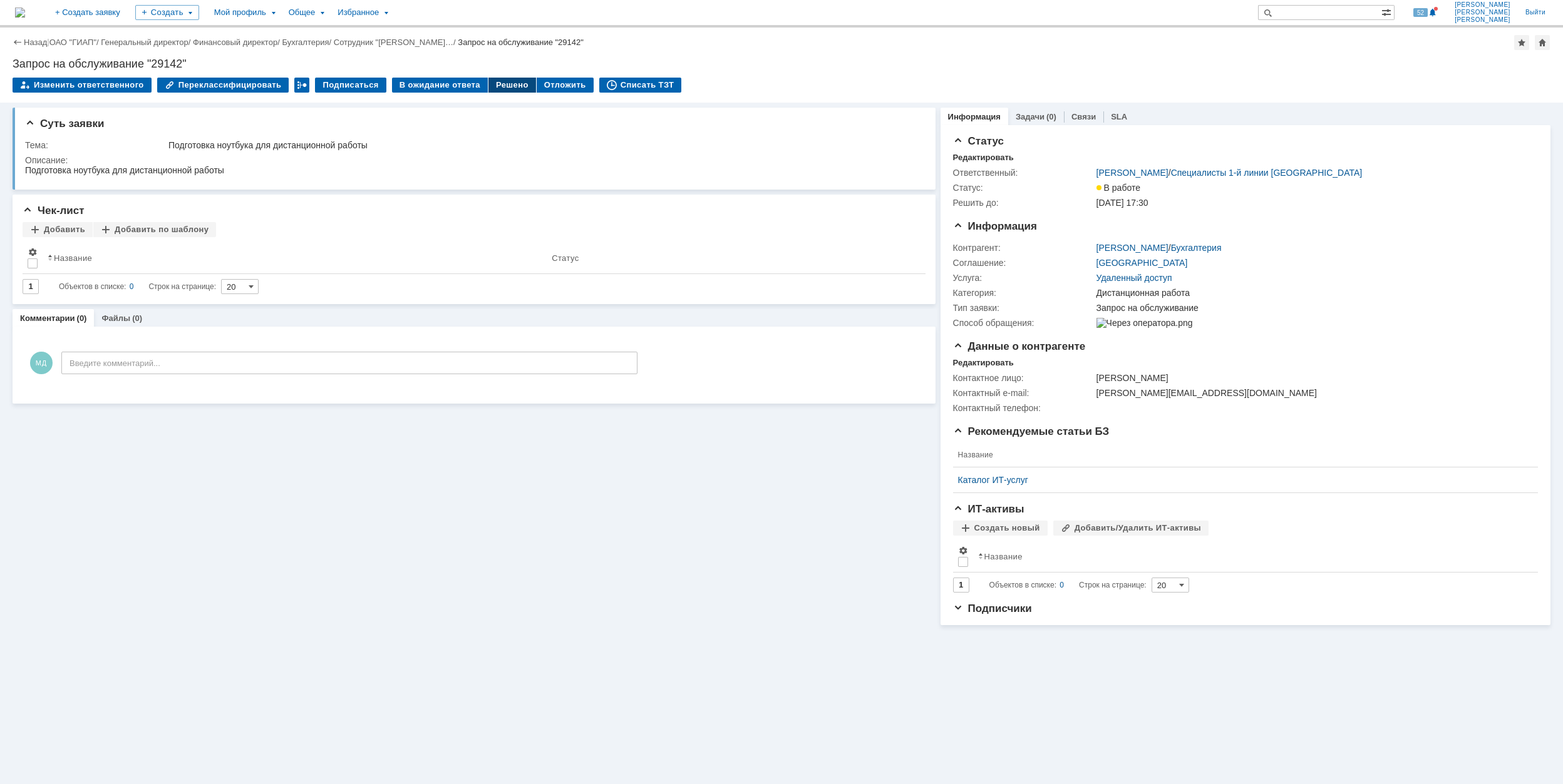
click at [509, 86] on div "Решено" at bounding box center [512, 85] width 47 height 15
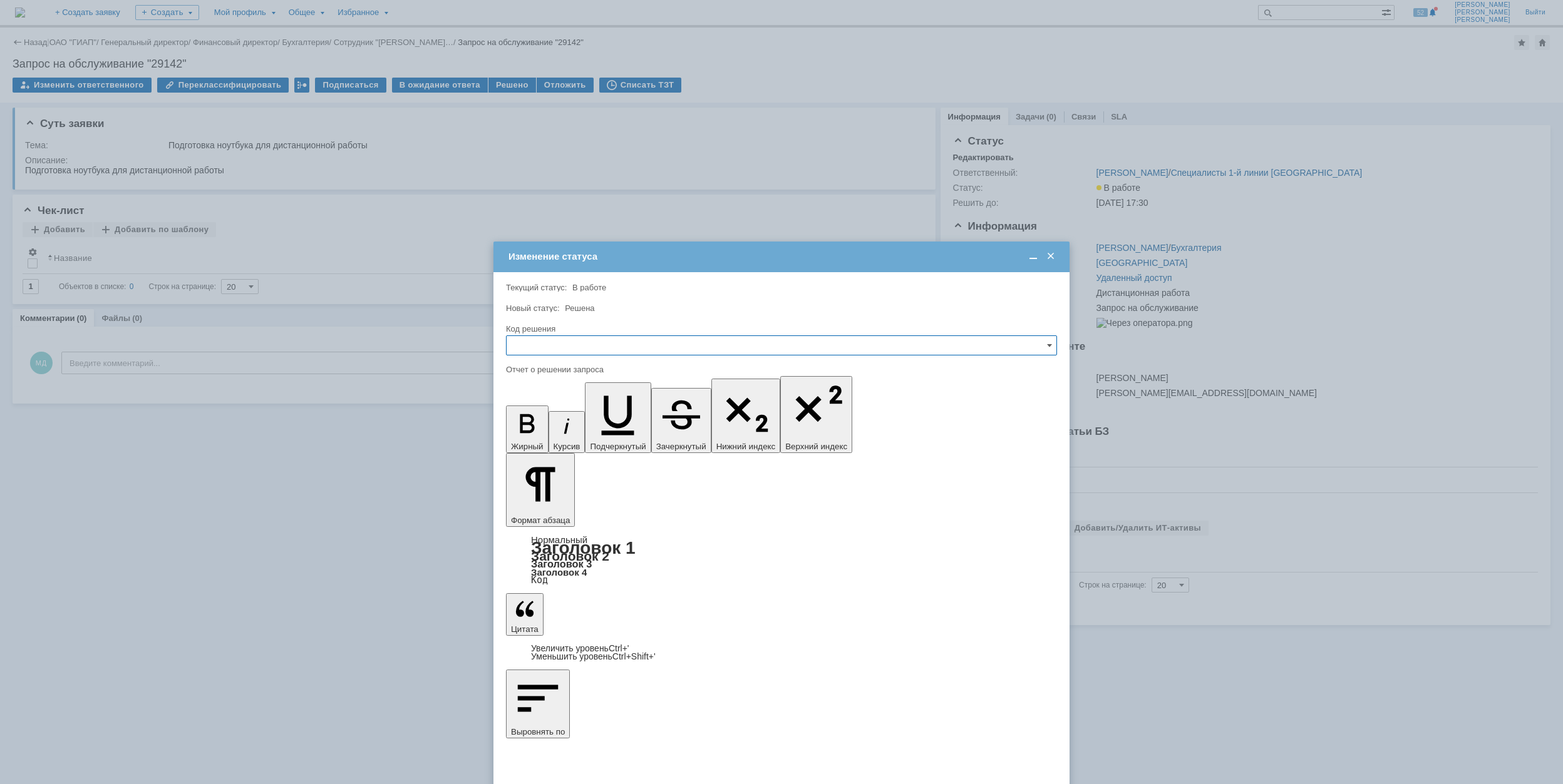
click at [664, 340] on input "text" at bounding box center [781, 346] width 551 height 20
click at [639, 434] on span "Решено" at bounding box center [781, 430] width 535 height 10
type input "Решено"
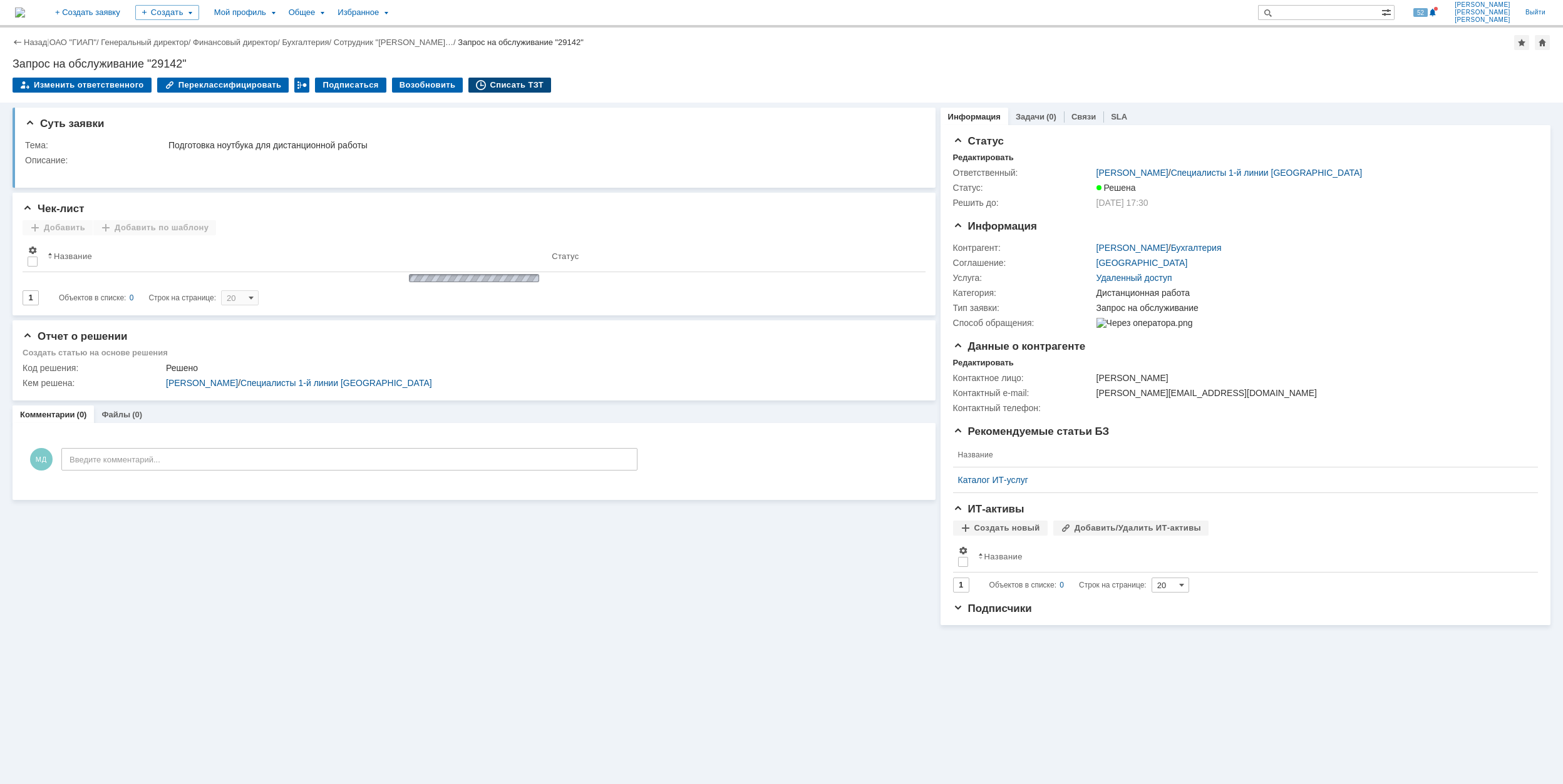
click at [517, 83] on div "Списать ТЗТ" at bounding box center [509, 85] width 83 height 15
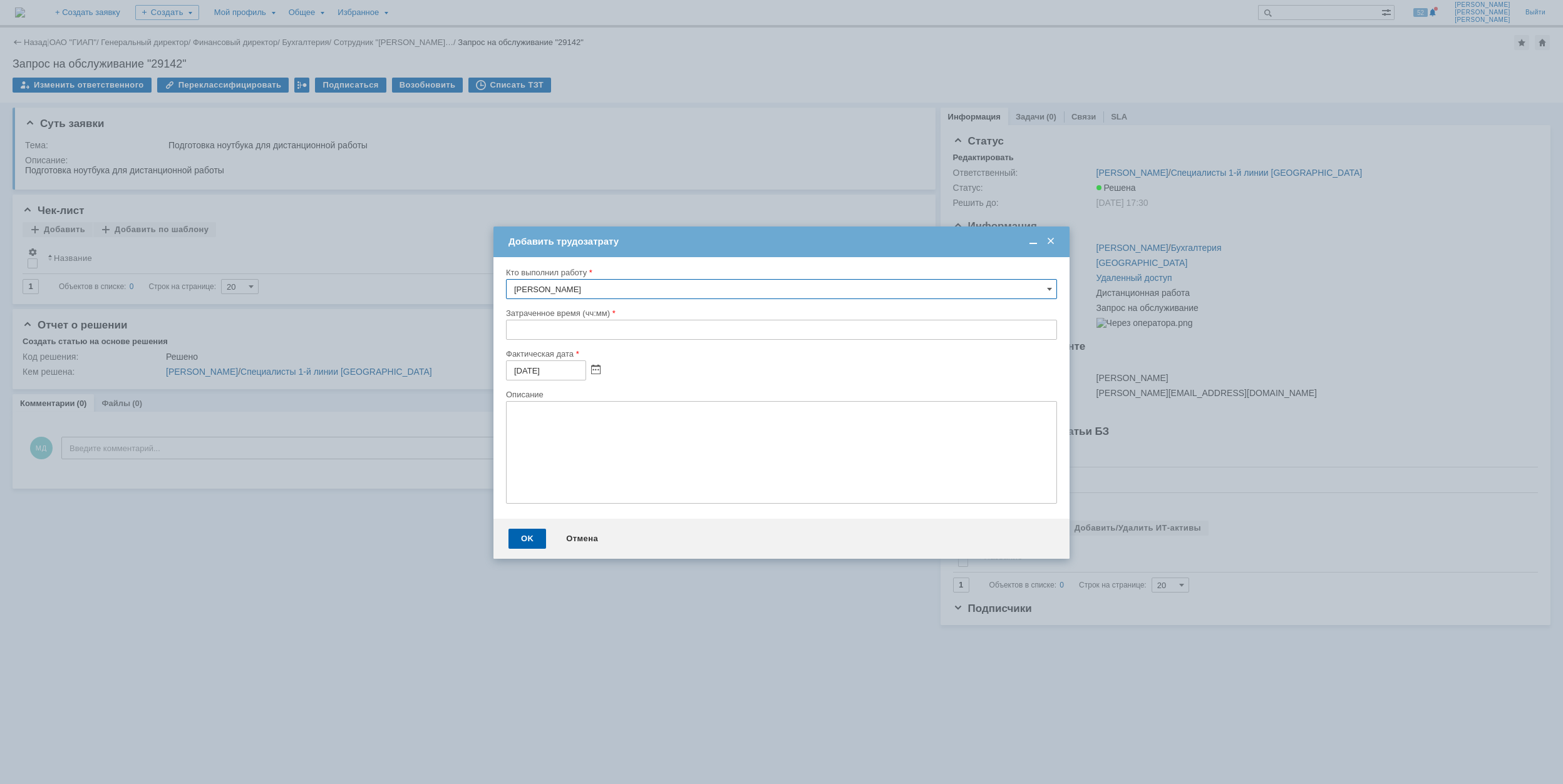
click at [507, 333] on input "text" at bounding box center [781, 330] width 551 height 20
type input "00:40"
click at [532, 534] on div "OK" at bounding box center [527, 539] width 38 height 20
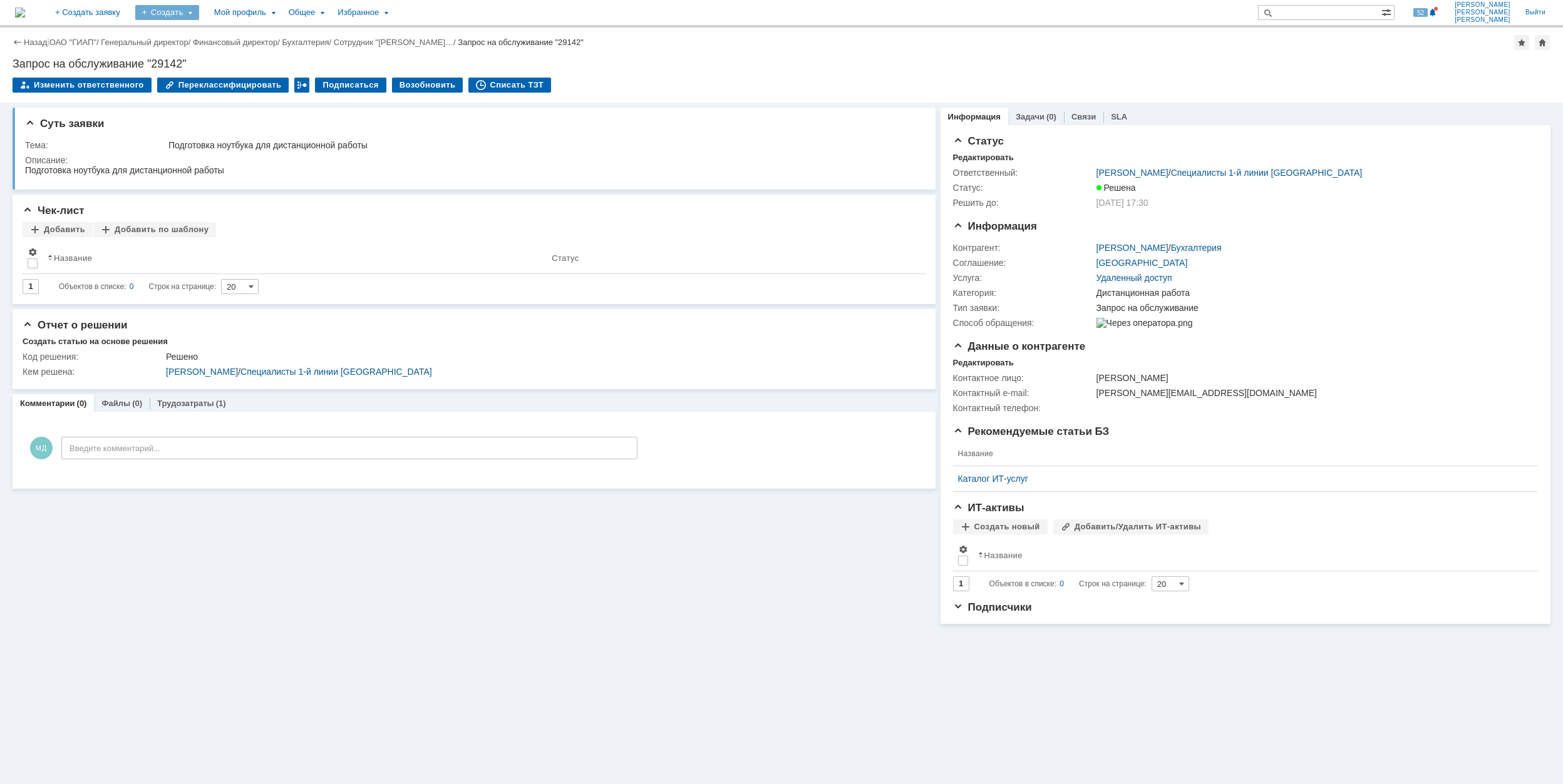
click at [199, 10] on div "Создать" at bounding box center [167, 12] width 64 height 15
click at [233, 83] on link "Заявка" at bounding box center [185, 78] width 95 height 15
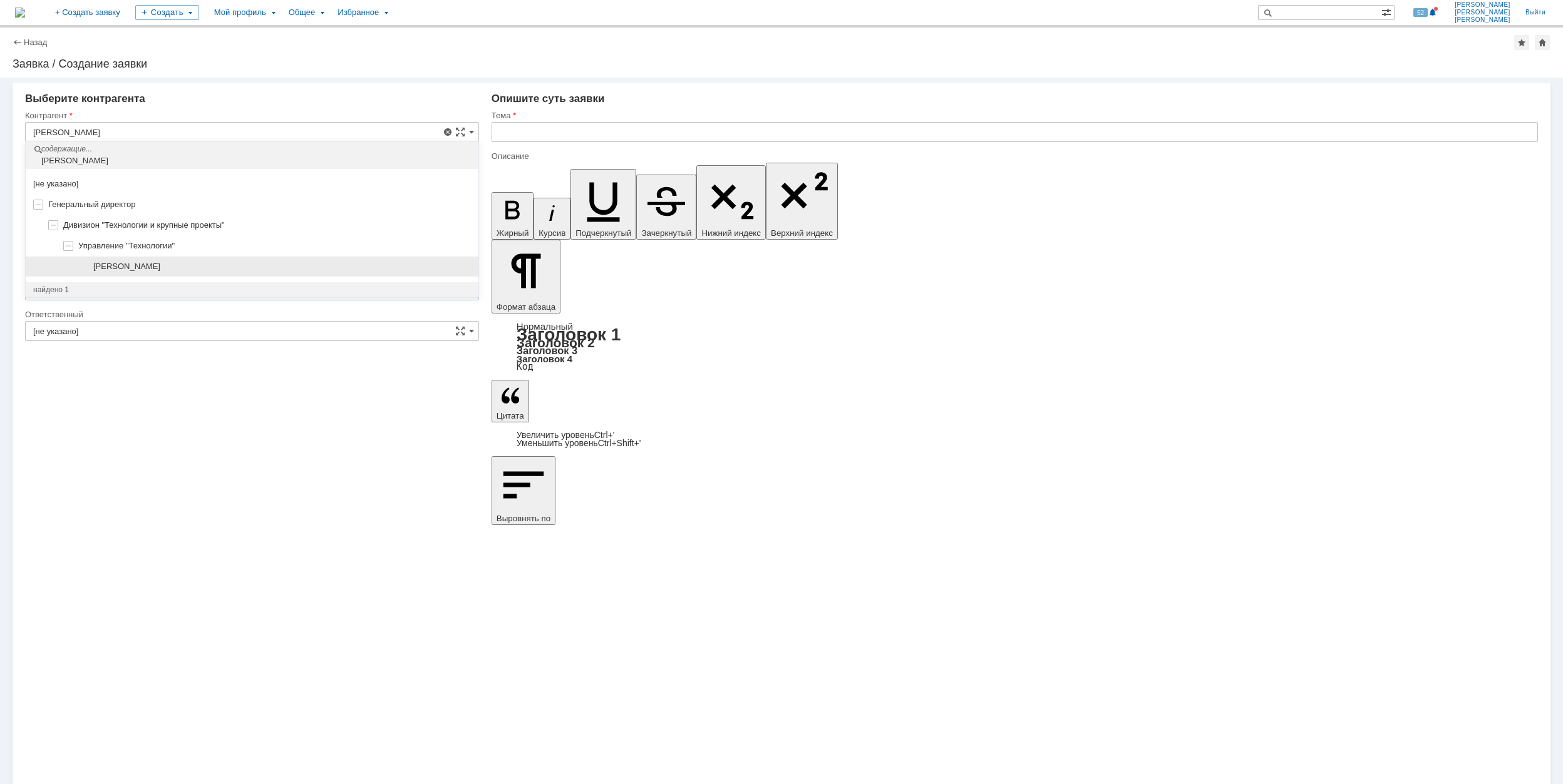
click at [225, 267] on div "[PERSON_NAME]" at bounding box center [282, 267] width 378 height 10
type input "[PERSON_NAME]"
type input "[GEOGRAPHIC_DATA]"
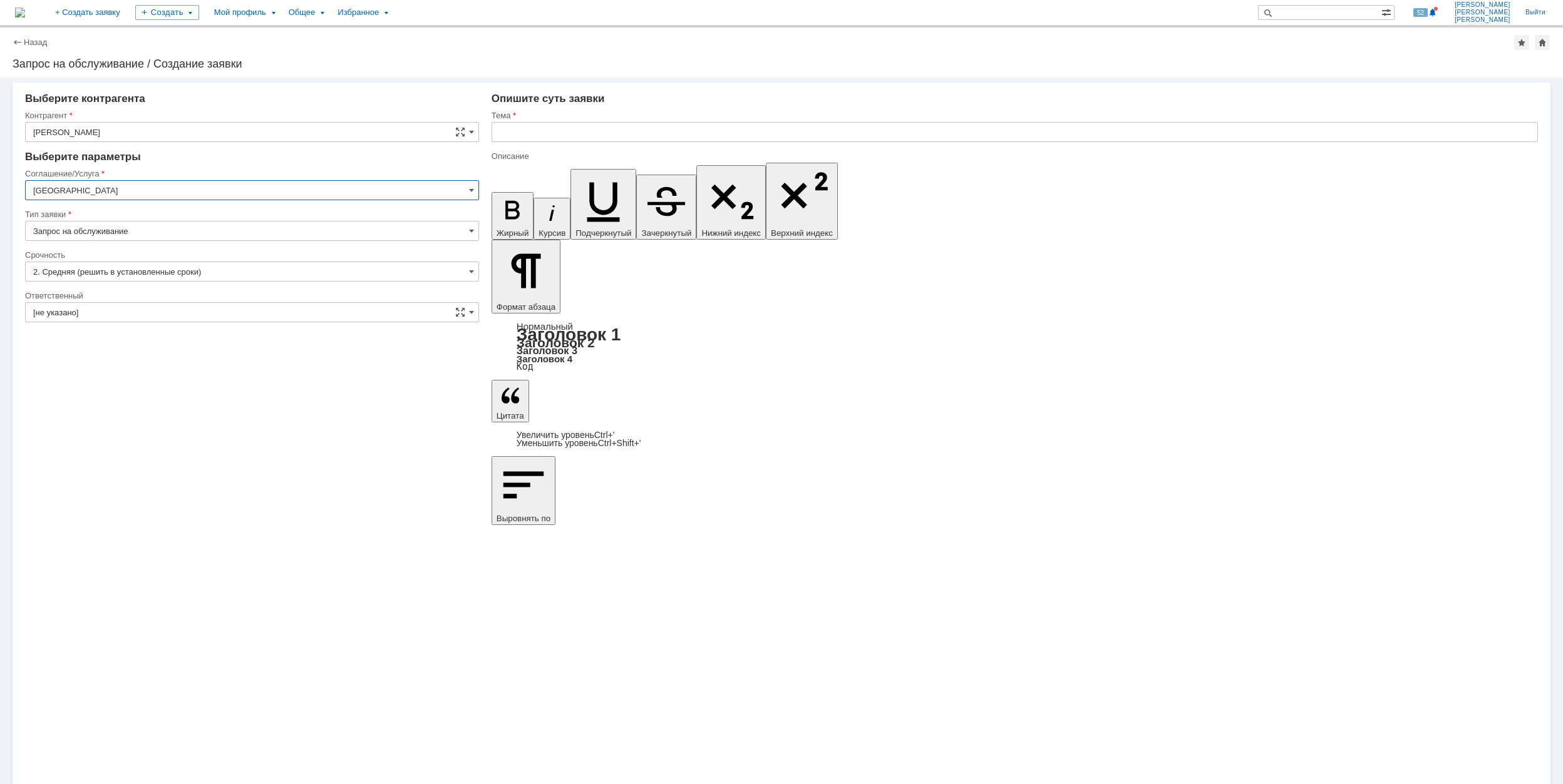
click at [154, 194] on input "[GEOGRAPHIC_DATA]" at bounding box center [252, 190] width 454 height 20
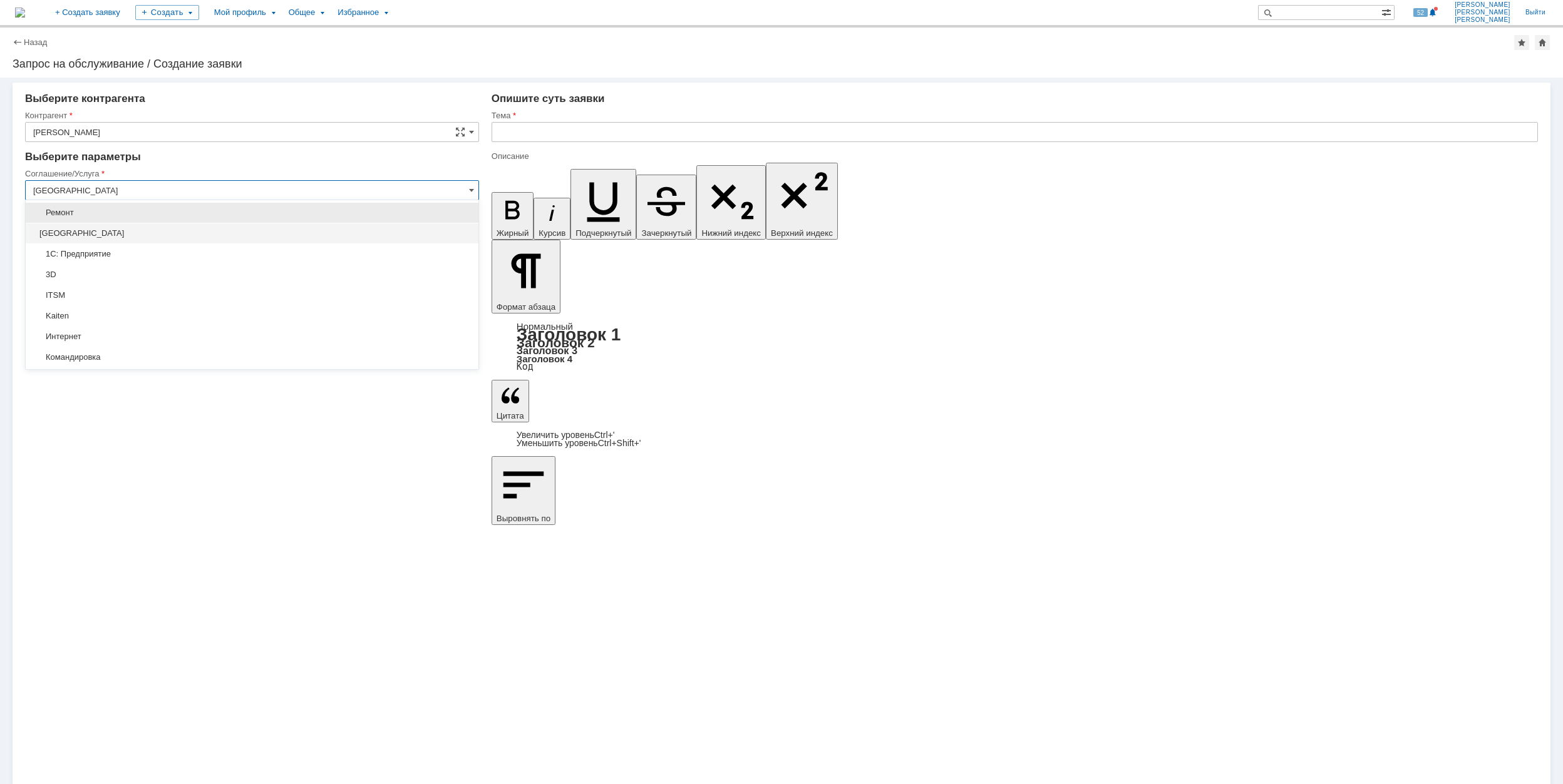
scroll to position [166, 0]
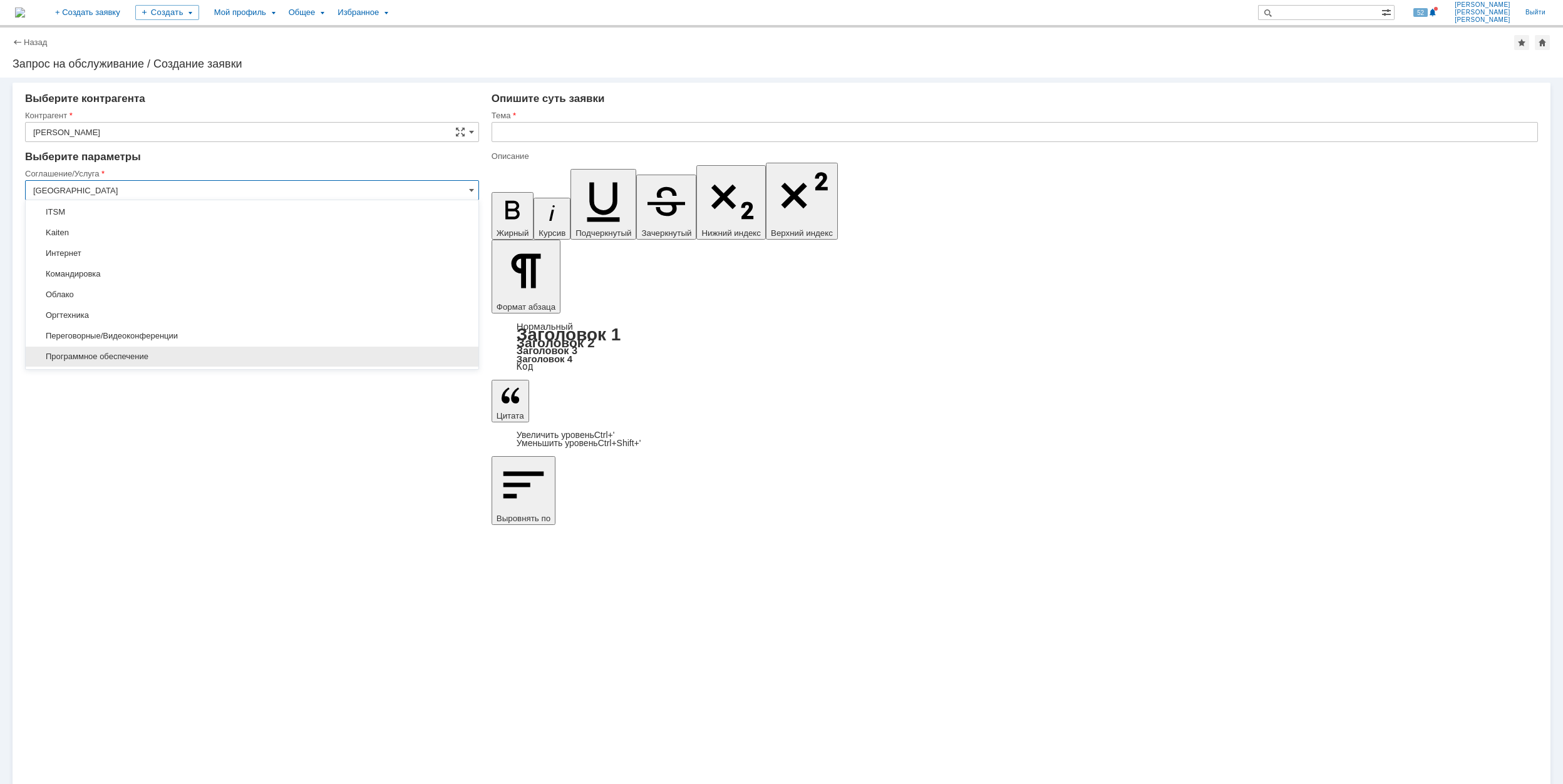
click at [208, 349] on div "Программное обеспечение" at bounding box center [252, 357] width 453 height 20
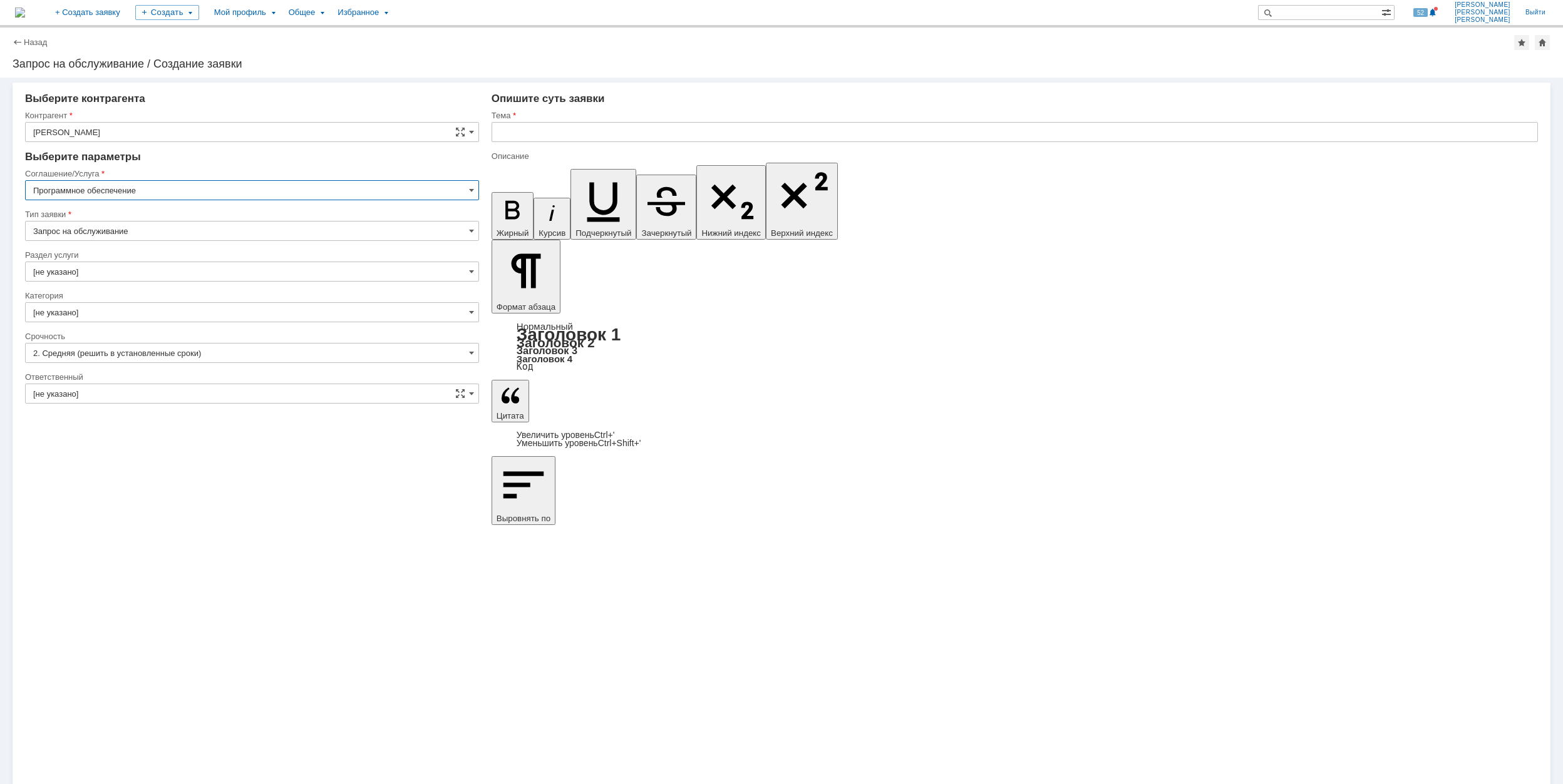
type input "Программное обеспечение"
click at [152, 271] on input "[не указано]" at bounding box center [252, 272] width 454 height 20
click at [169, 384] on div "Офисные программы" at bounding box center [252, 376] width 453 height 20
type input "Офисные программы"
click at [154, 308] on input "[не указано]" at bounding box center [252, 313] width 454 height 20
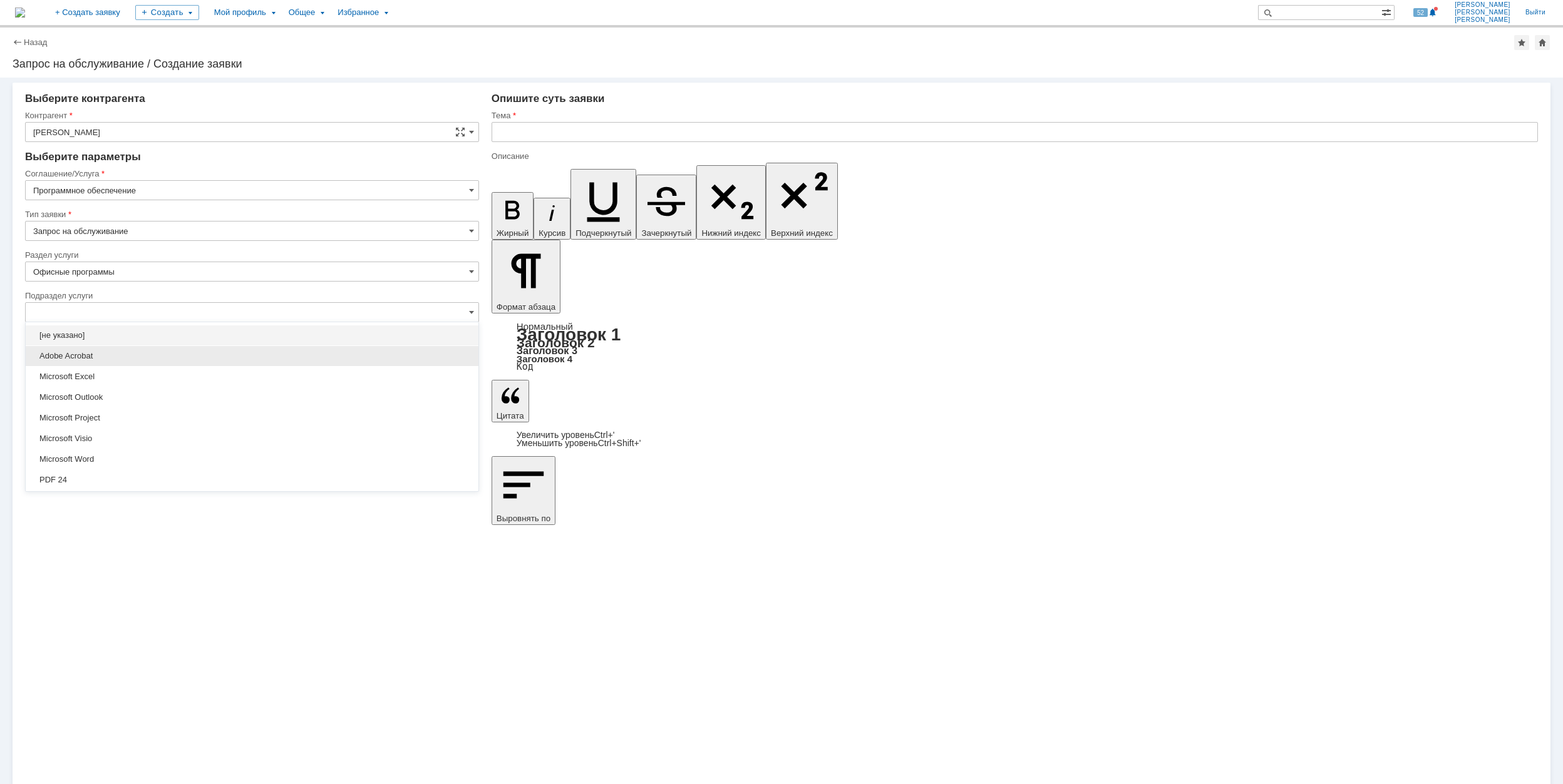
click at [179, 351] on span "Adobe Acrobat" at bounding box center [252, 356] width 438 height 10
type input "Adobe Acrobat"
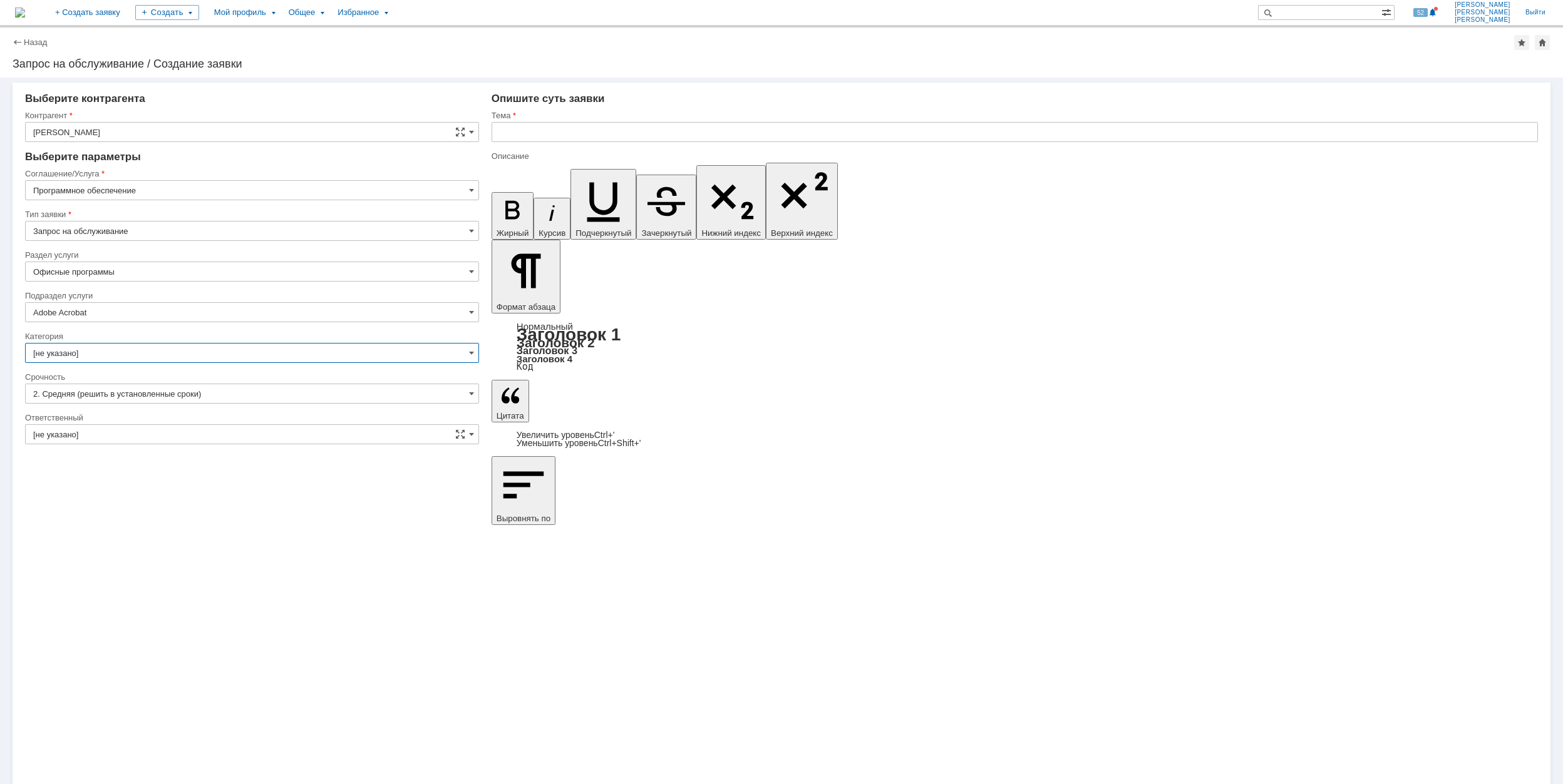
click at [177, 350] on input "[не указано]" at bounding box center [252, 353] width 454 height 20
type input "Adobe Acrobat"
click at [196, 379] on span "Adobe Acrobat" at bounding box center [252, 375] width 438 height 10
type input "Adobe Acrobat"
click at [204, 432] on input "[не указано]" at bounding box center [252, 434] width 454 height 20
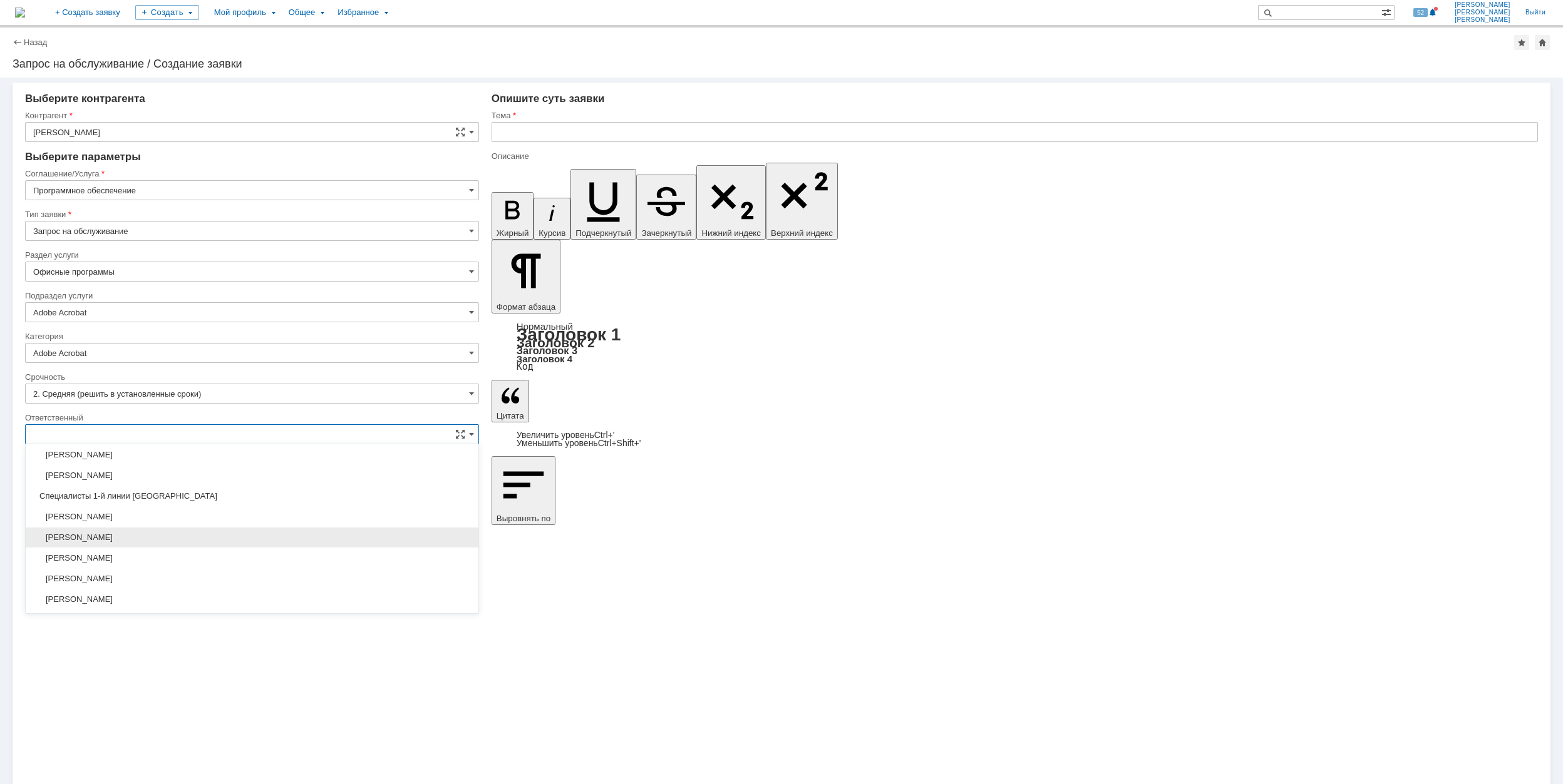
scroll to position [333, 0]
click at [206, 551] on div "[PERSON_NAME]" at bounding box center [252, 557] width 453 height 21
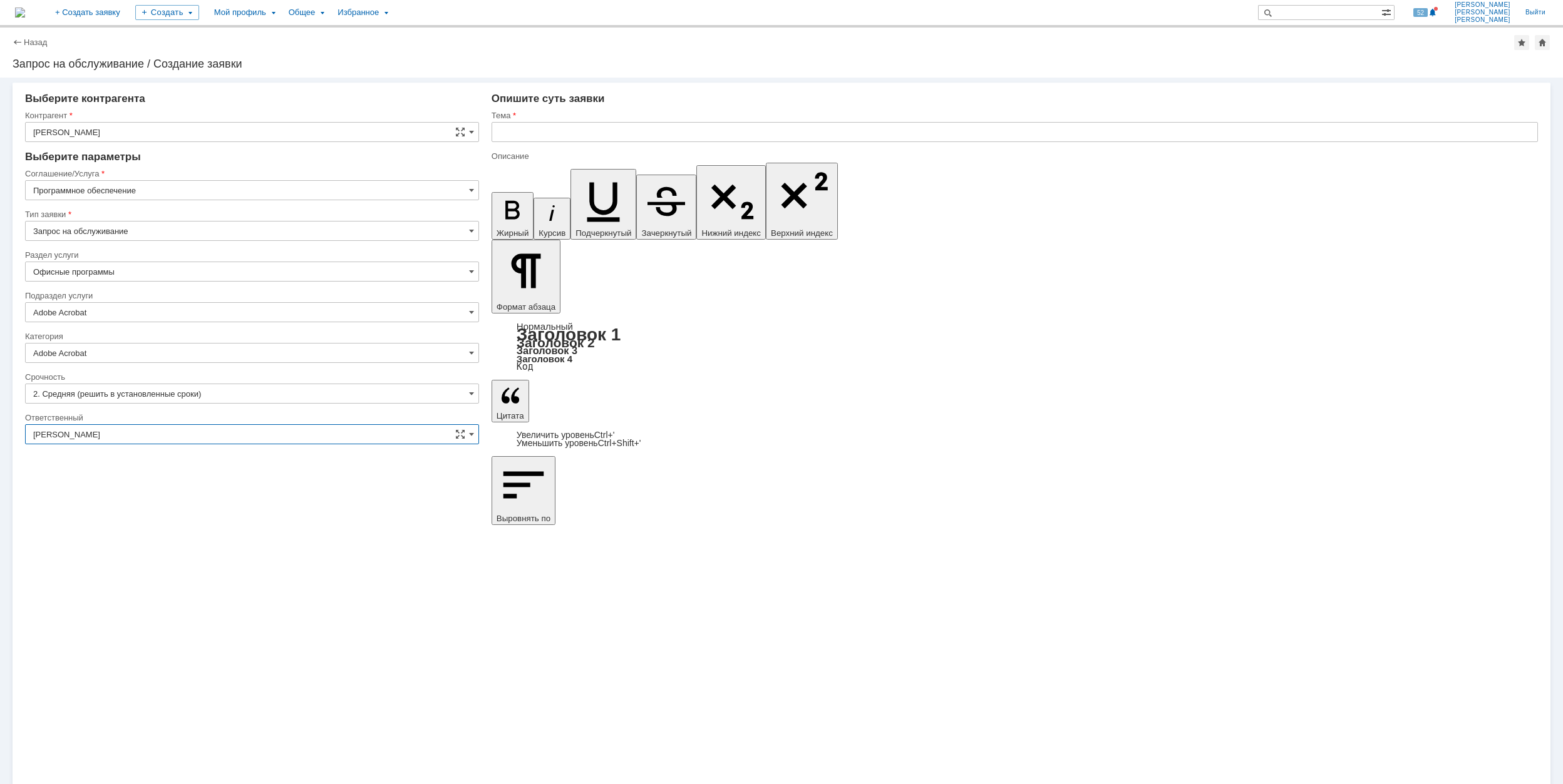
type input "[PERSON_NAME]"
click at [569, 125] on input "text" at bounding box center [1014, 132] width 1046 height 20
type input "Ф"
drag, startPoint x: 569, startPoint y: 125, endPoint x: 499, endPoint y: 125, distance: 70.0
click at [499, 125] on input "AcobatPro" at bounding box center [1014, 132] width 1046 height 20
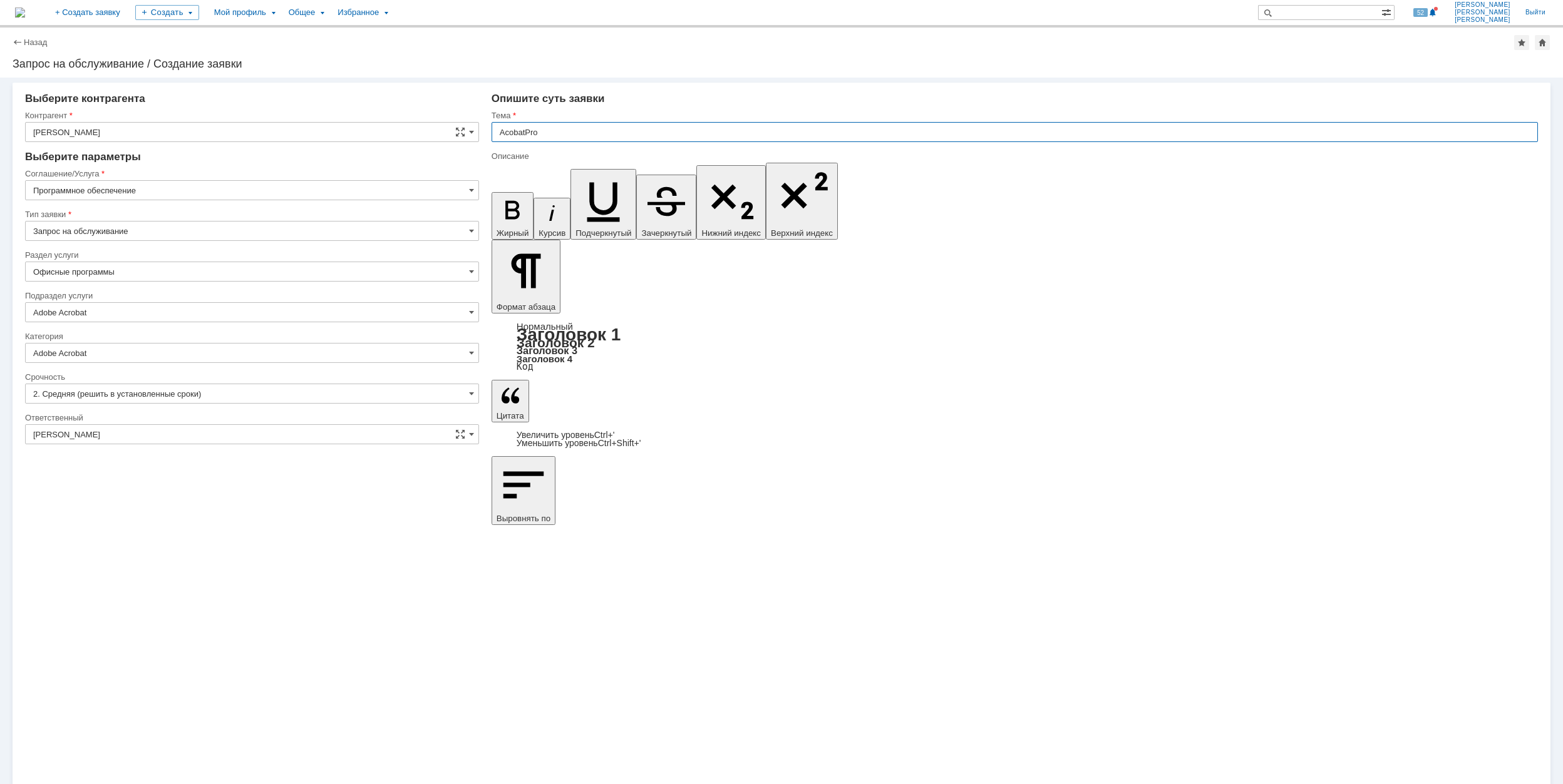
type input "AcobatPro"
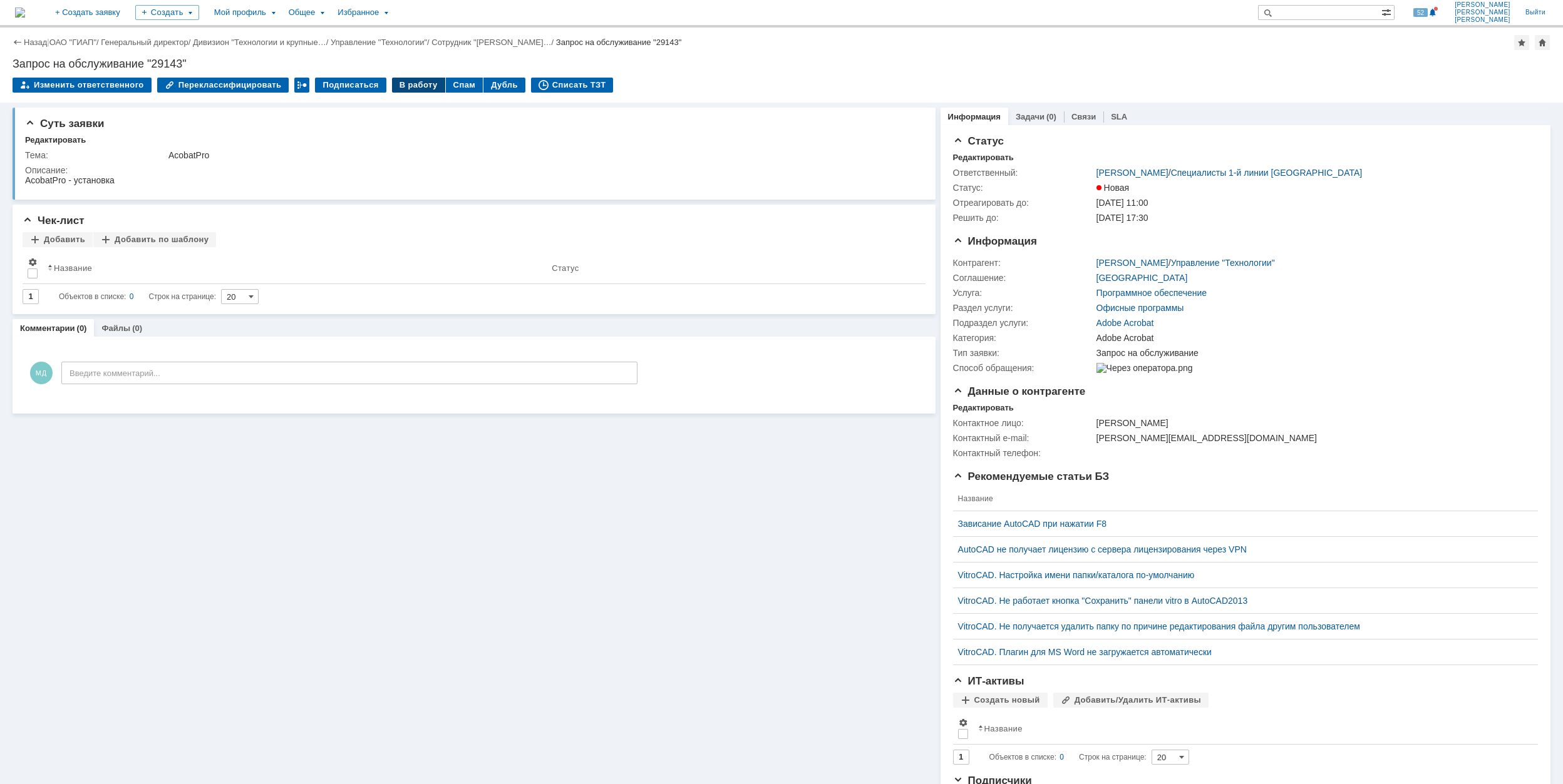
click at [411, 88] on div "В работу" at bounding box center [418, 85] width 53 height 15
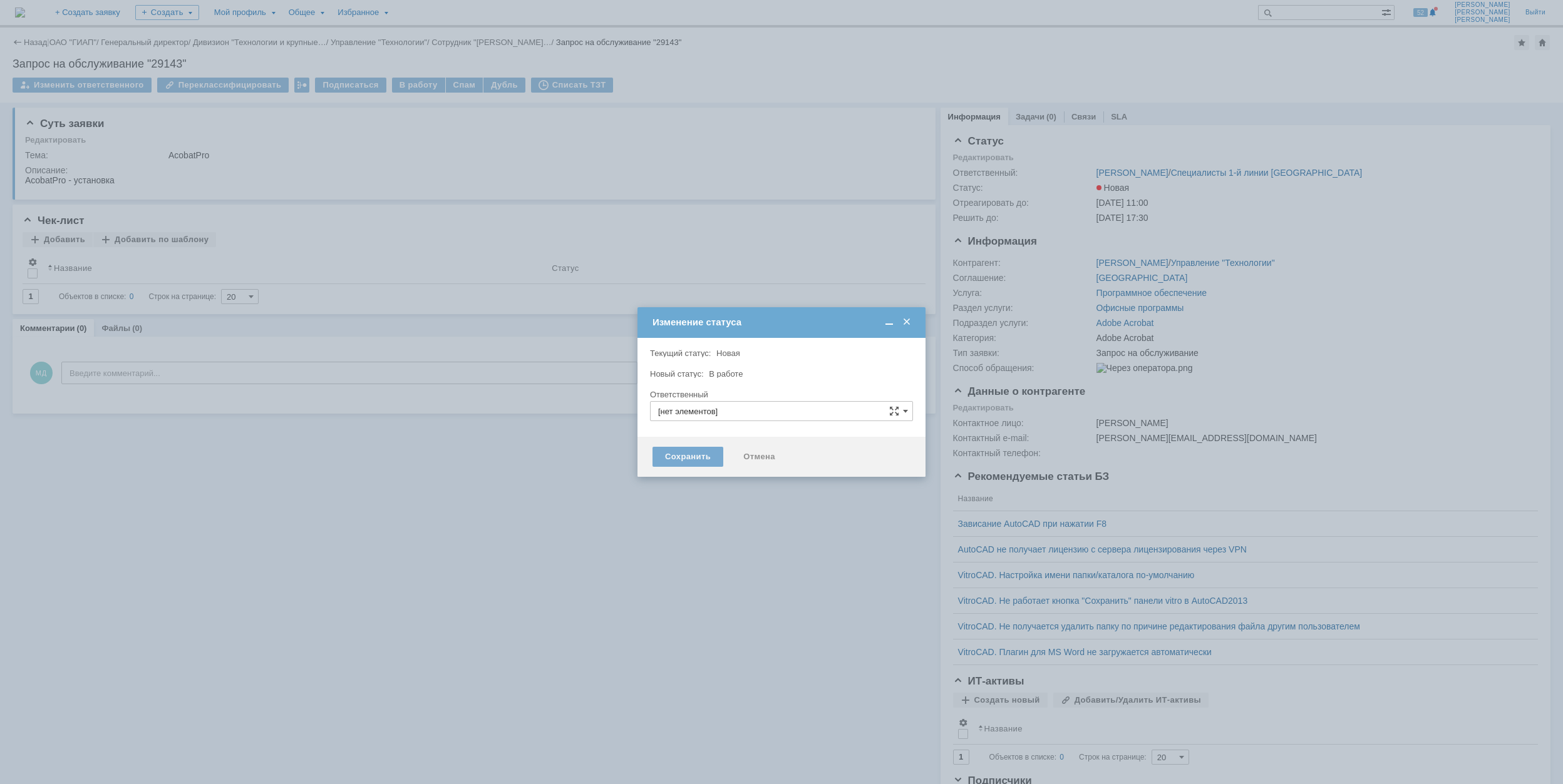
type input "[PERSON_NAME]"
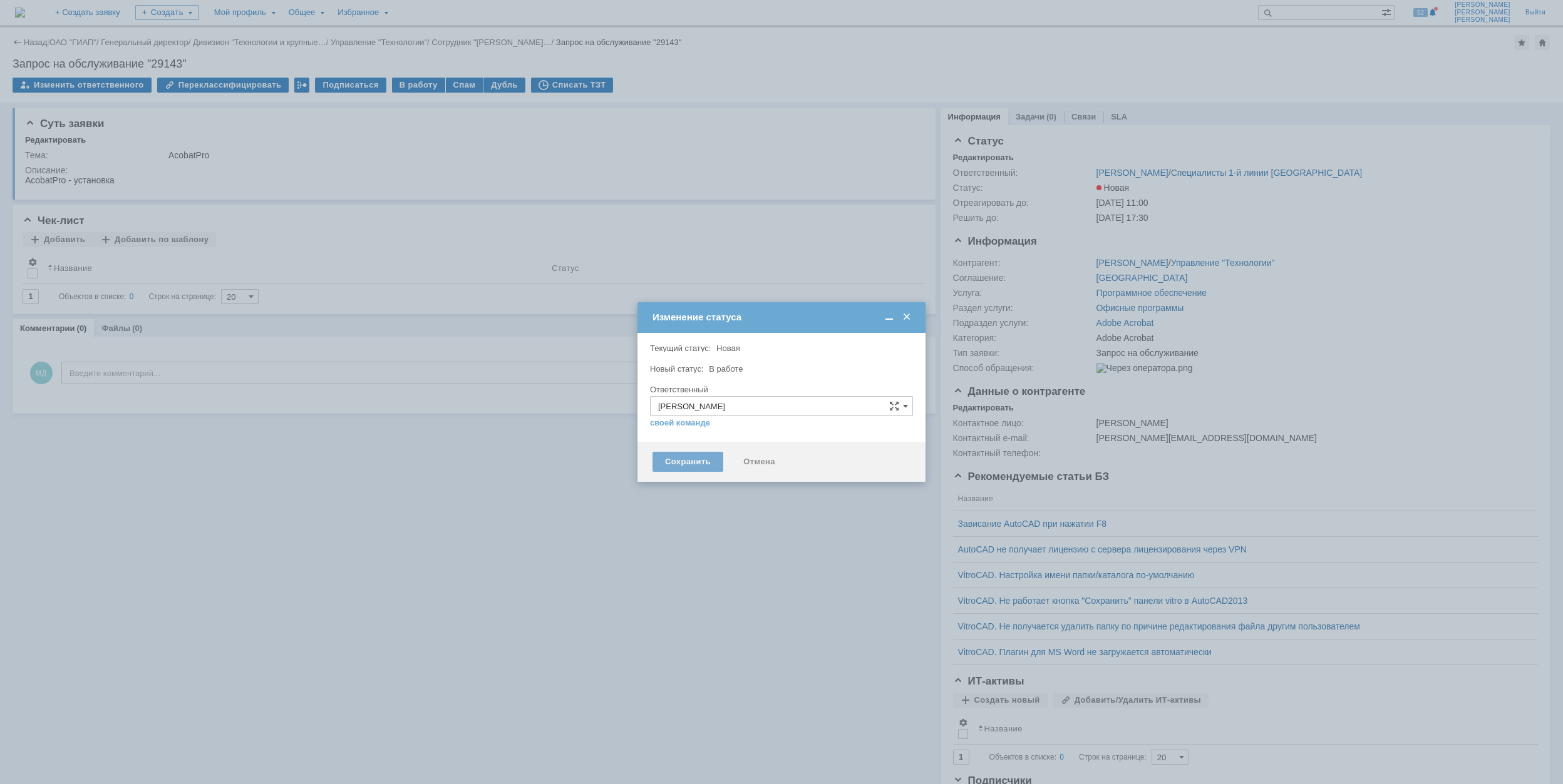
type input "Adobe Acrobat"
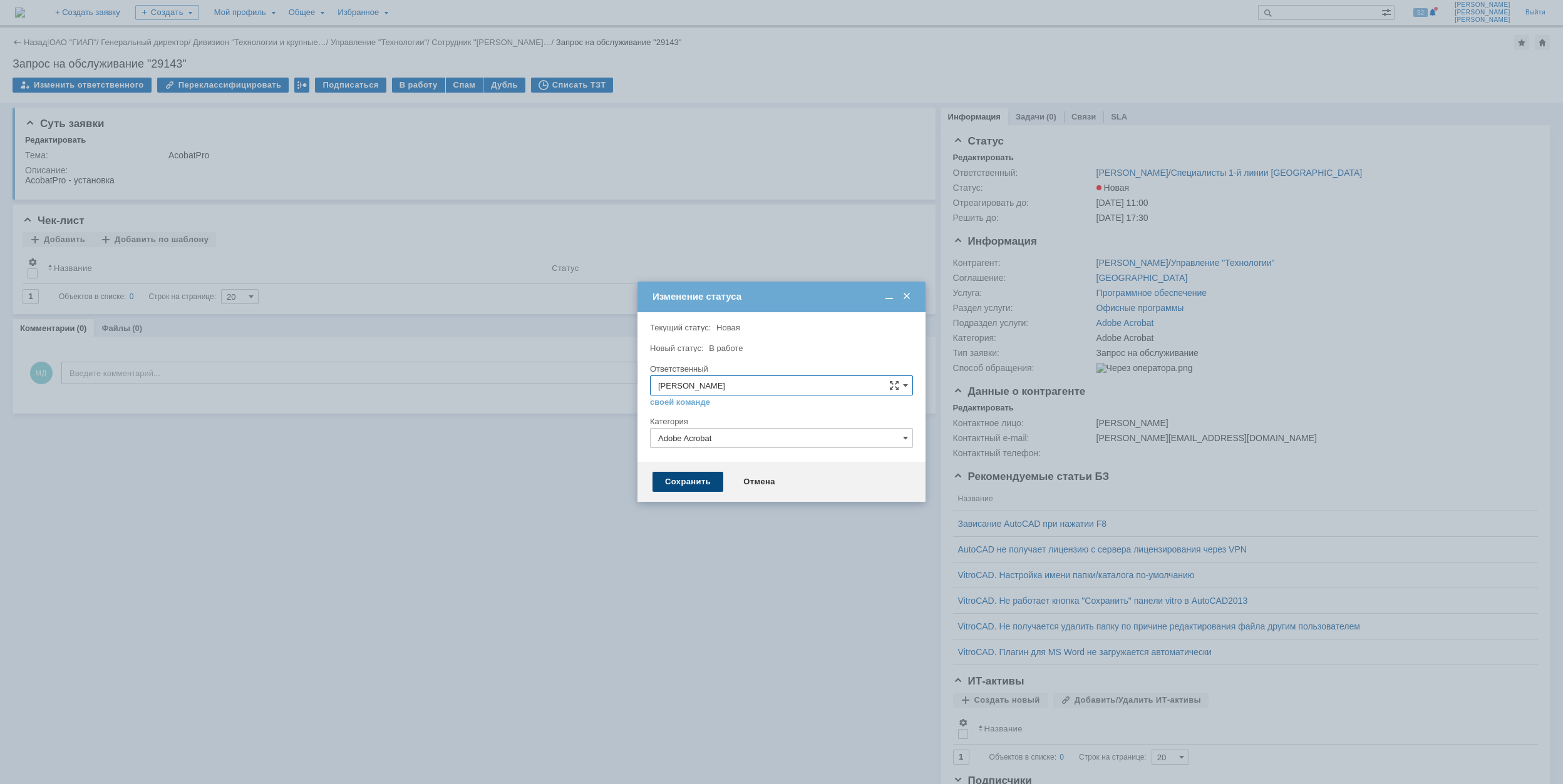
click at [694, 491] on div "Сохранить" at bounding box center [687, 482] width 71 height 20
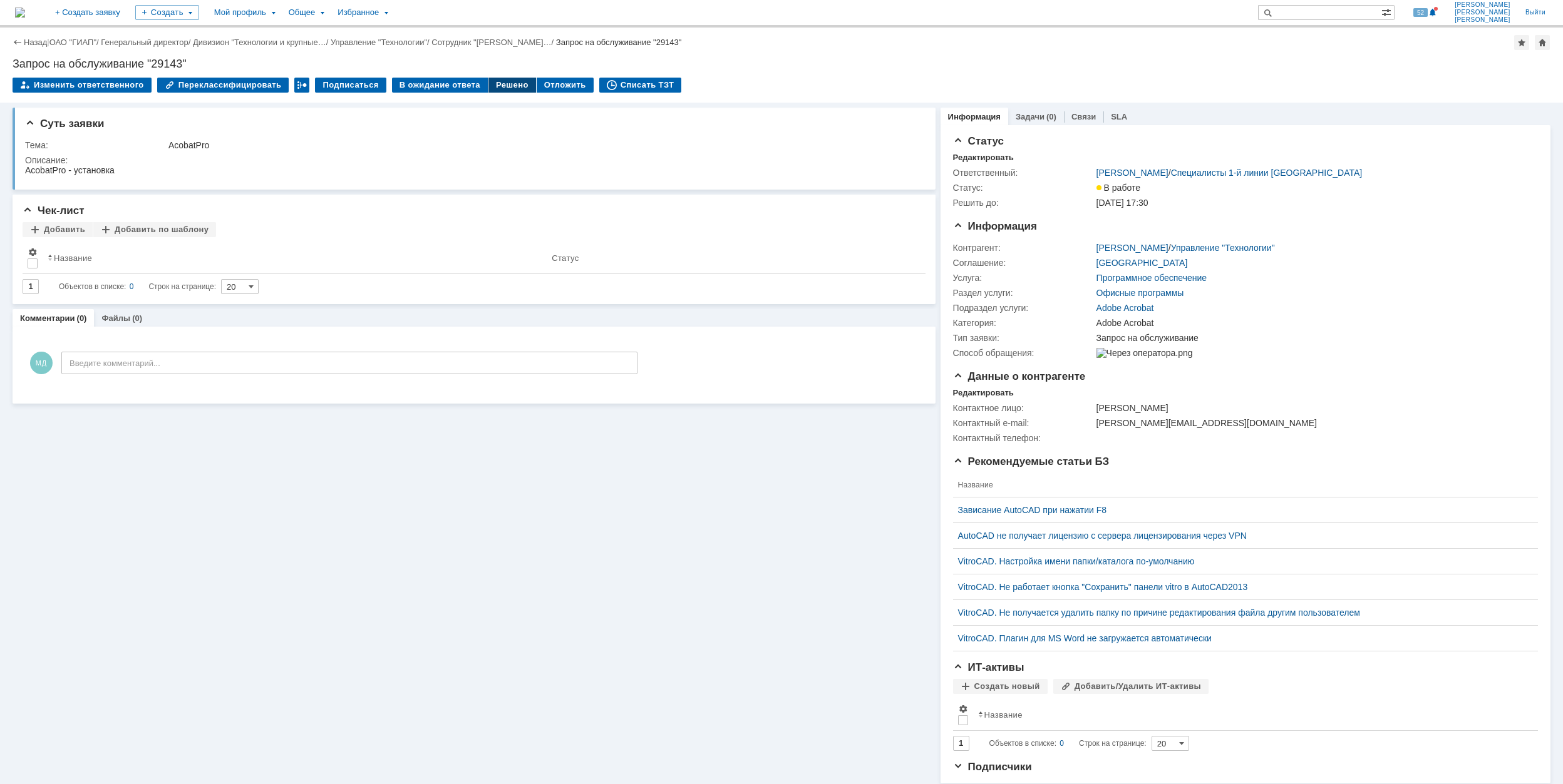
click at [489, 80] on div "Решено" at bounding box center [512, 85] width 47 height 15
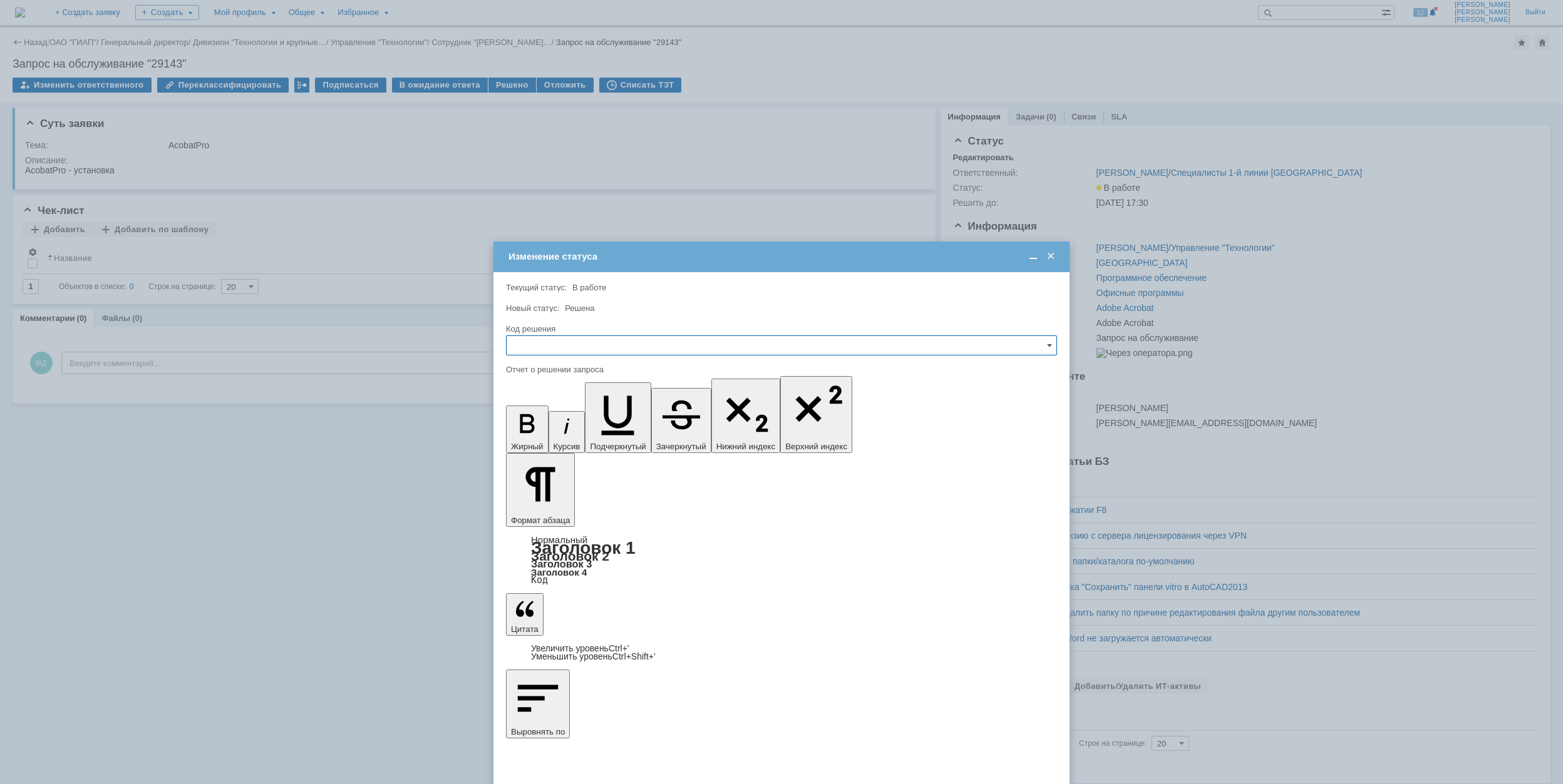
click at [656, 348] on input "text" at bounding box center [781, 346] width 551 height 20
click at [564, 436] on span "Решено" at bounding box center [781, 430] width 535 height 10
type input "Решено"
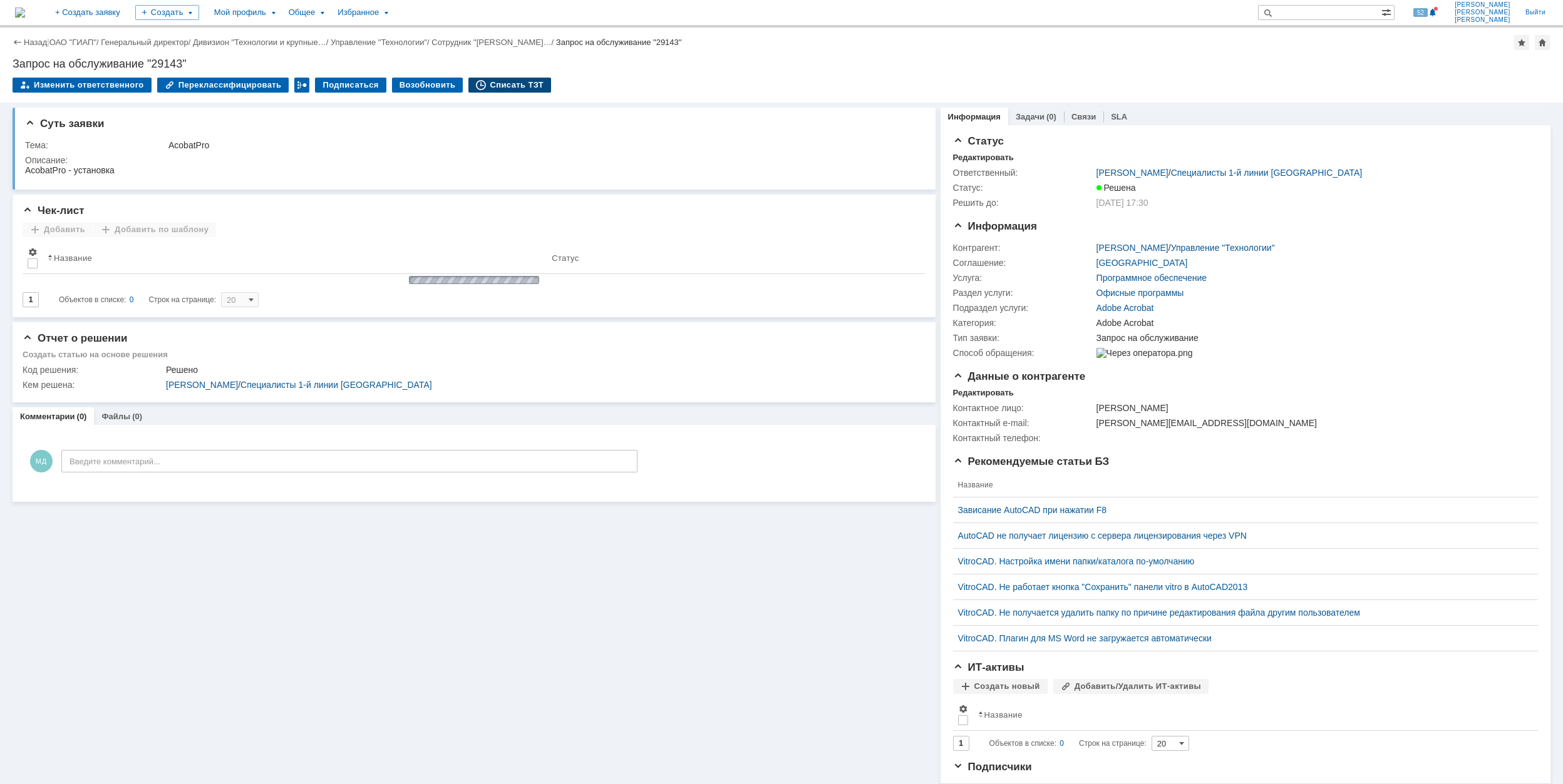
click at [479, 87] on div "Списать ТЗТ" at bounding box center [509, 85] width 83 height 15
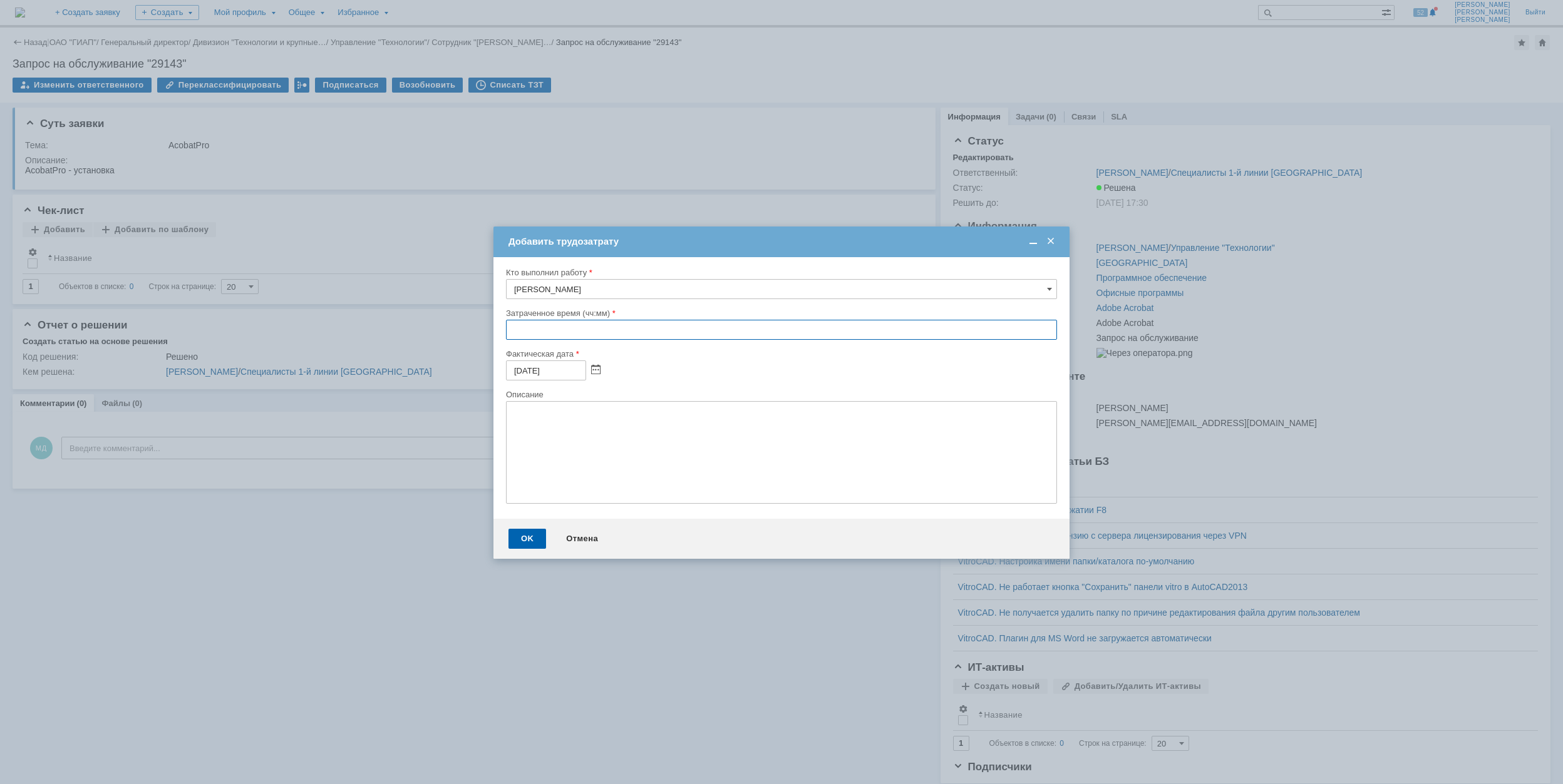
click at [508, 333] on input "text" at bounding box center [781, 330] width 551 height 20
type input "00:30"
drag, startPoint x: 524, startPoint y: 536, endPoint x: 599, endPoint y: 536, distance: 75.0
click at [526, 536] on div "OK" at bounding box center [527, 539] width 38 height 20
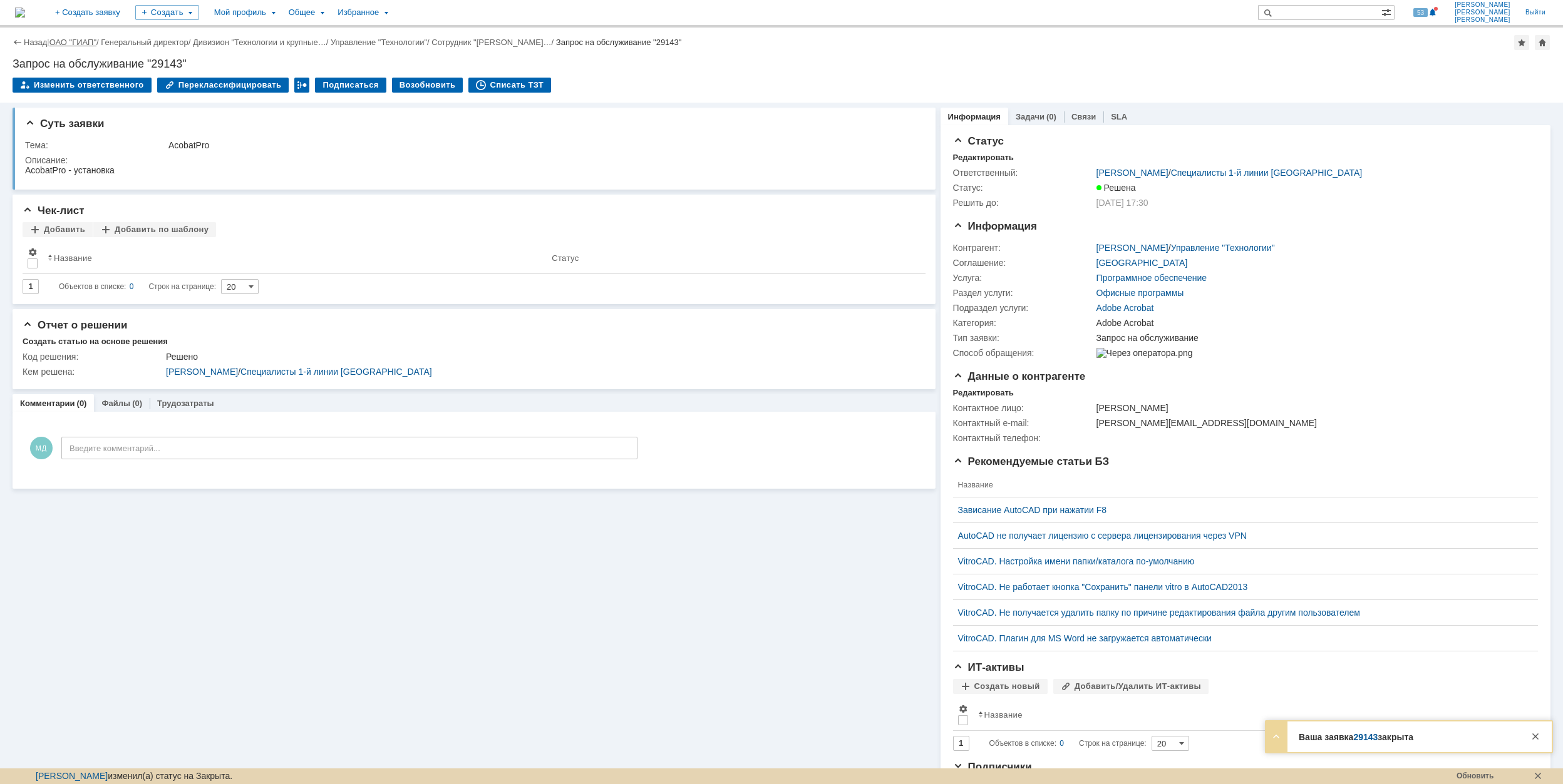
click at [79, 43] on link "ОАО "ГИАП"" at bounding box center [72, 43] width 47 height 9
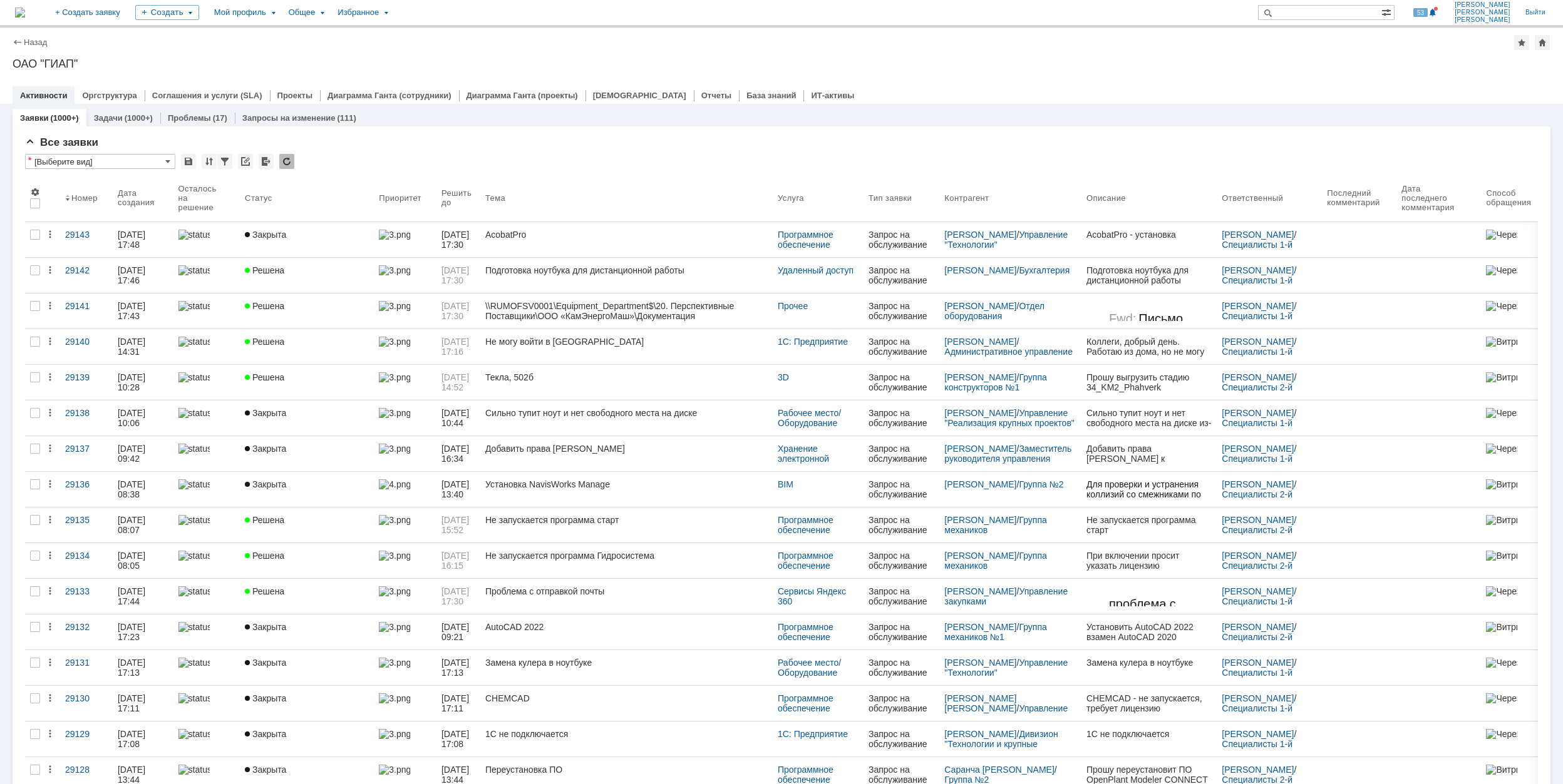
click at [987, 61] on div "ОАО "ГИАП"" at bounding box center [781, 64] width 1538 height 13
click at [526, 146] on div "Все заявки" at bounding box center [781, 143] width 1512 height 13
